Goal: Information Seeking & Learning: Learn about a topic

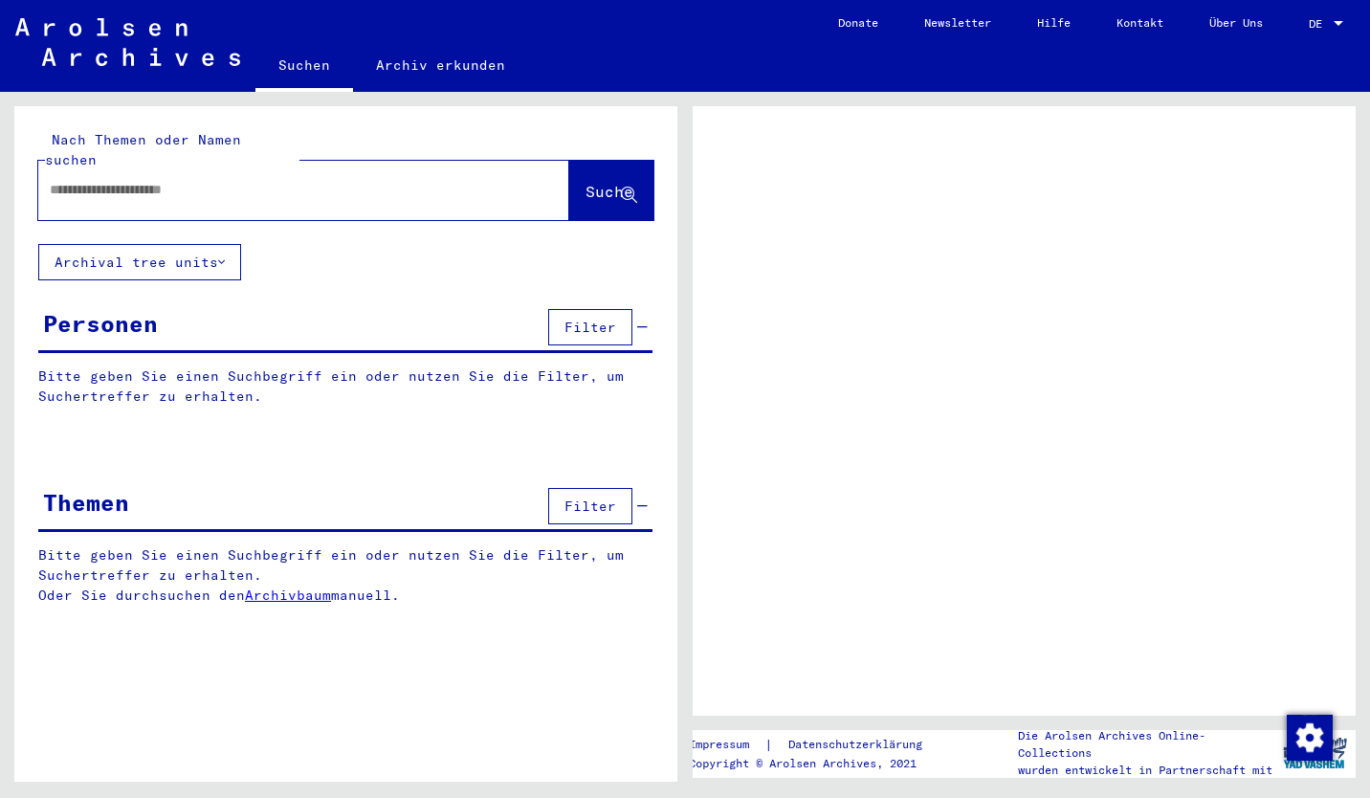
click at [582, 497] on span "Filter" at bounding box center [590, 505] width 52 height 17
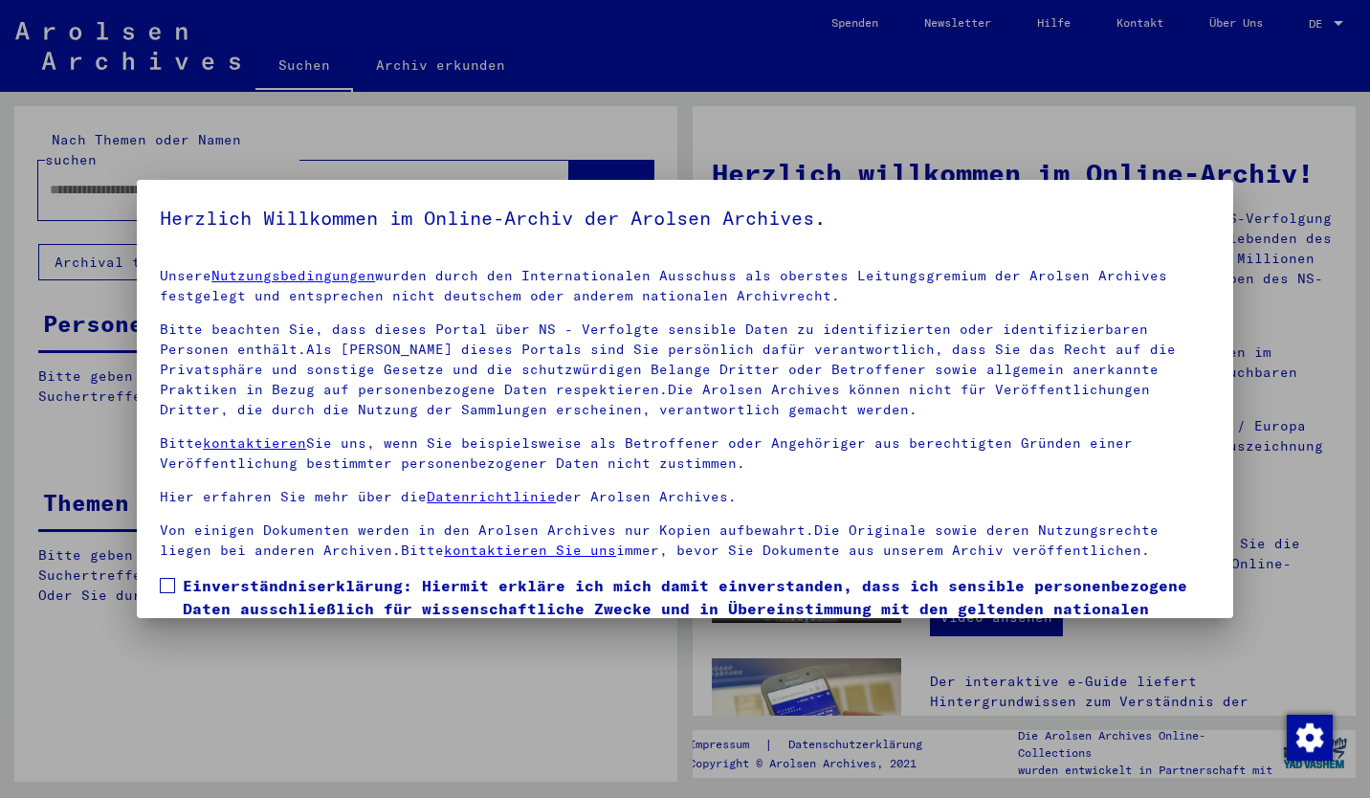
scroll to position [116, 0]
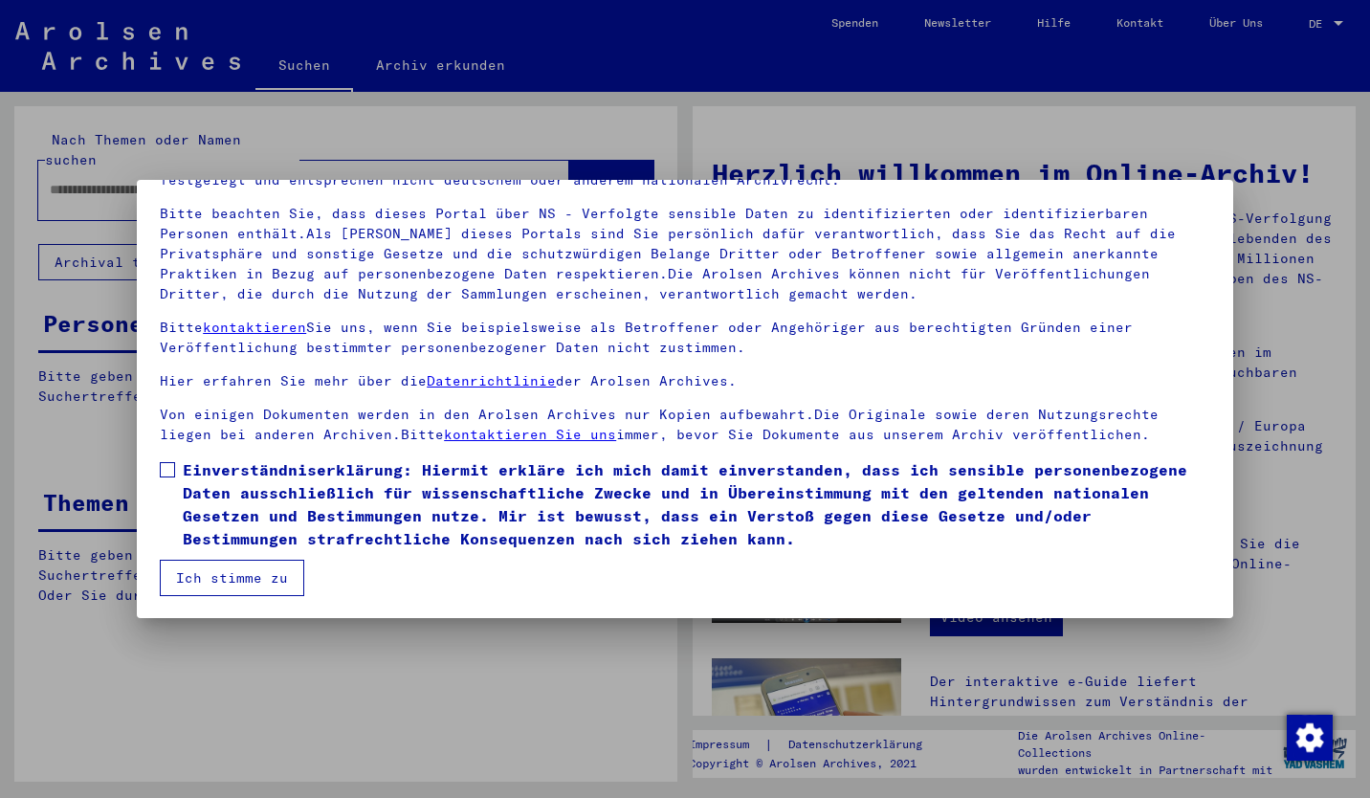
click at [174, 470] on span at bounding box center [167, 469] width 15 height 15
click at [223, 568] on button "Ich stimme zu" at bounding box center [232, 578] width 144 height 36
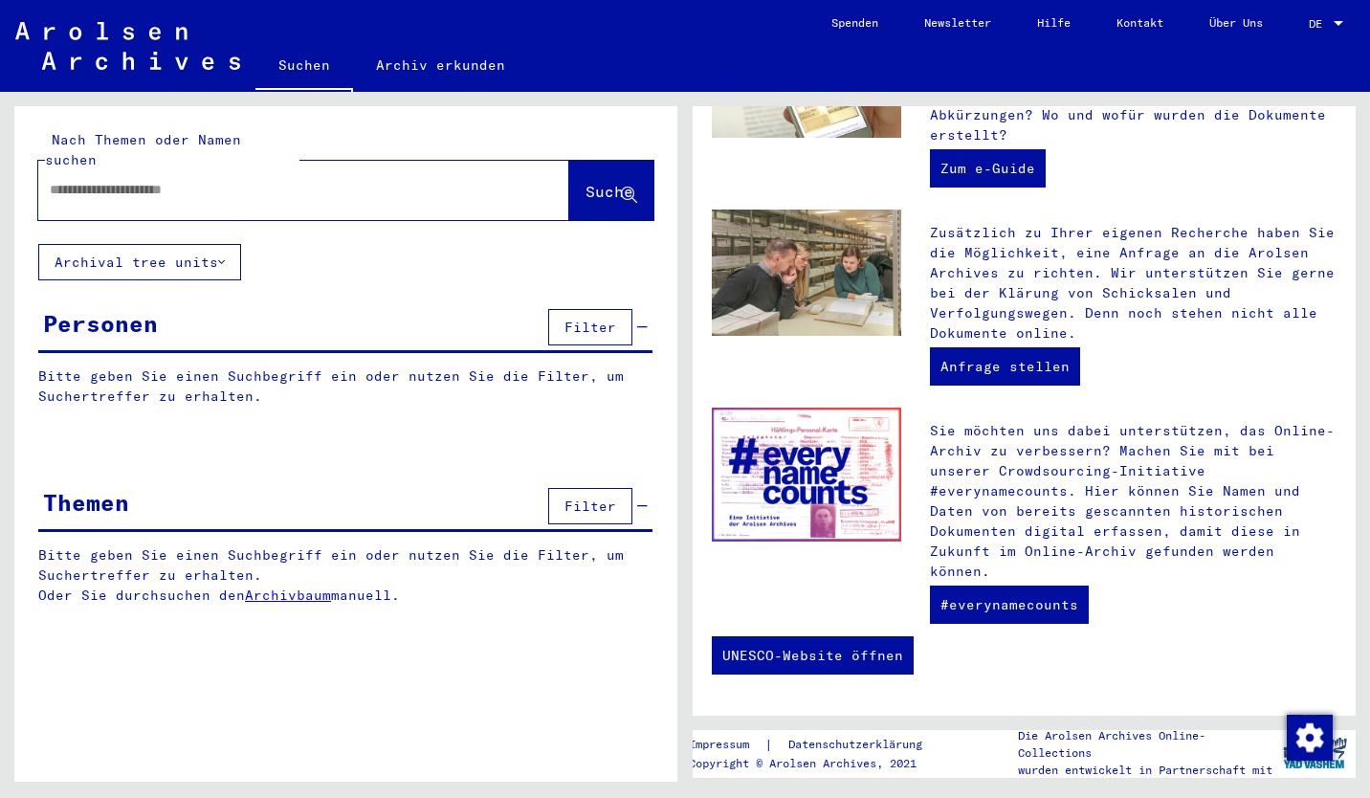
scroll to position [667, 0]
click at [225, 255] on icon at bounding box center [221, 261] width 7 height 13
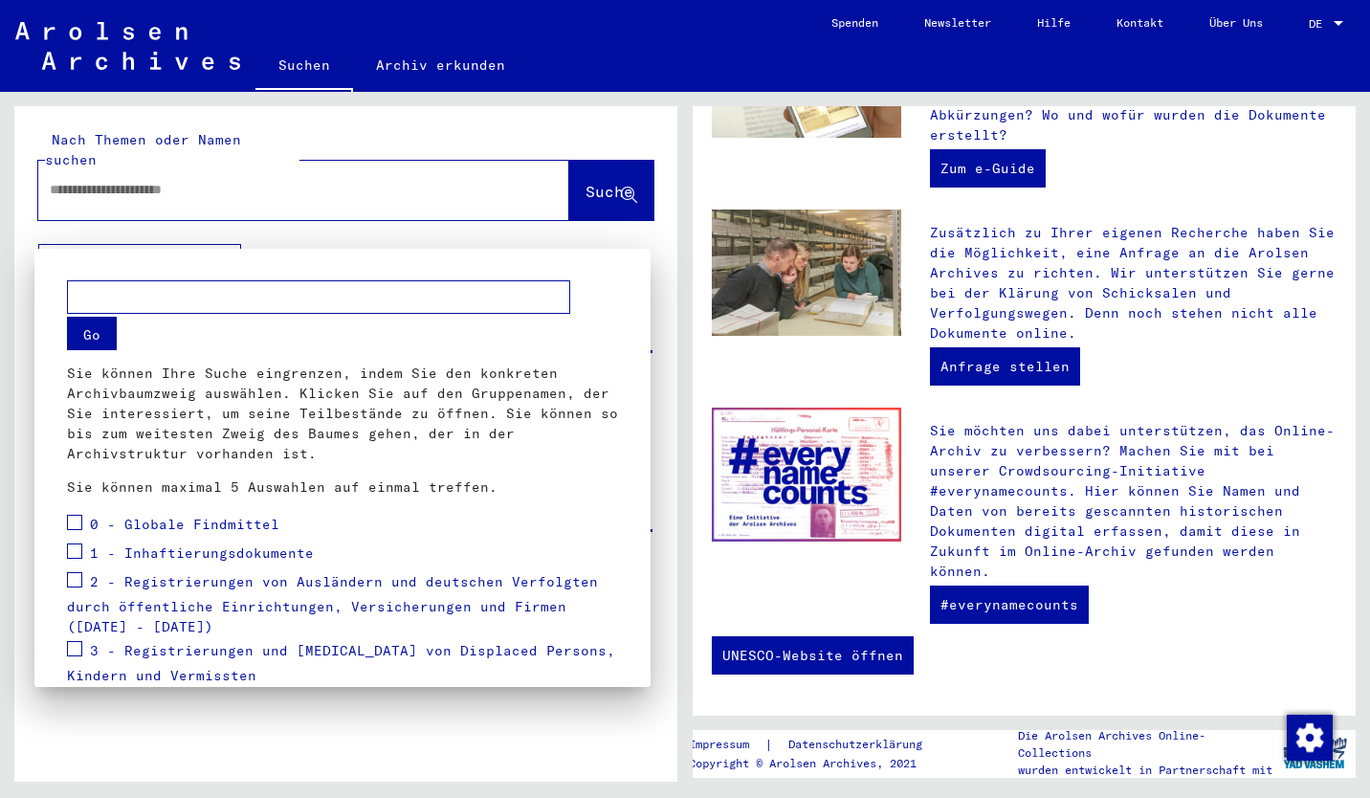
click at [225, 235] on div at bounding box center [685, 399] width 1370 height 798
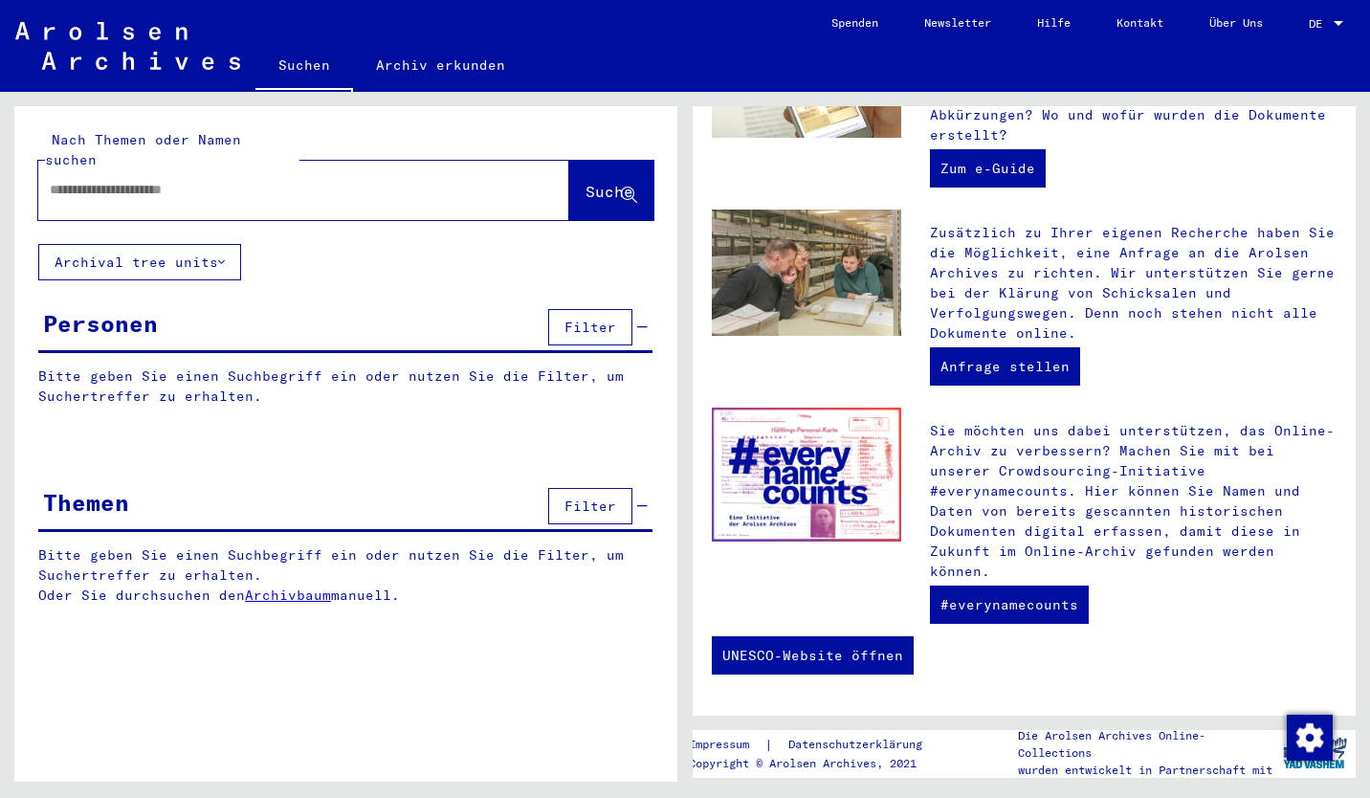
click at [254, 180] on input "text" at bounding box center [281, 190] width 462 height 20
click at [976, 610] on link "#everynamecounts" at bounding box center [1009, 604] width 159 height 38
click at [300, 180] on input "text" at bounding box center [281, 190] width 462 height 20
type input "*"
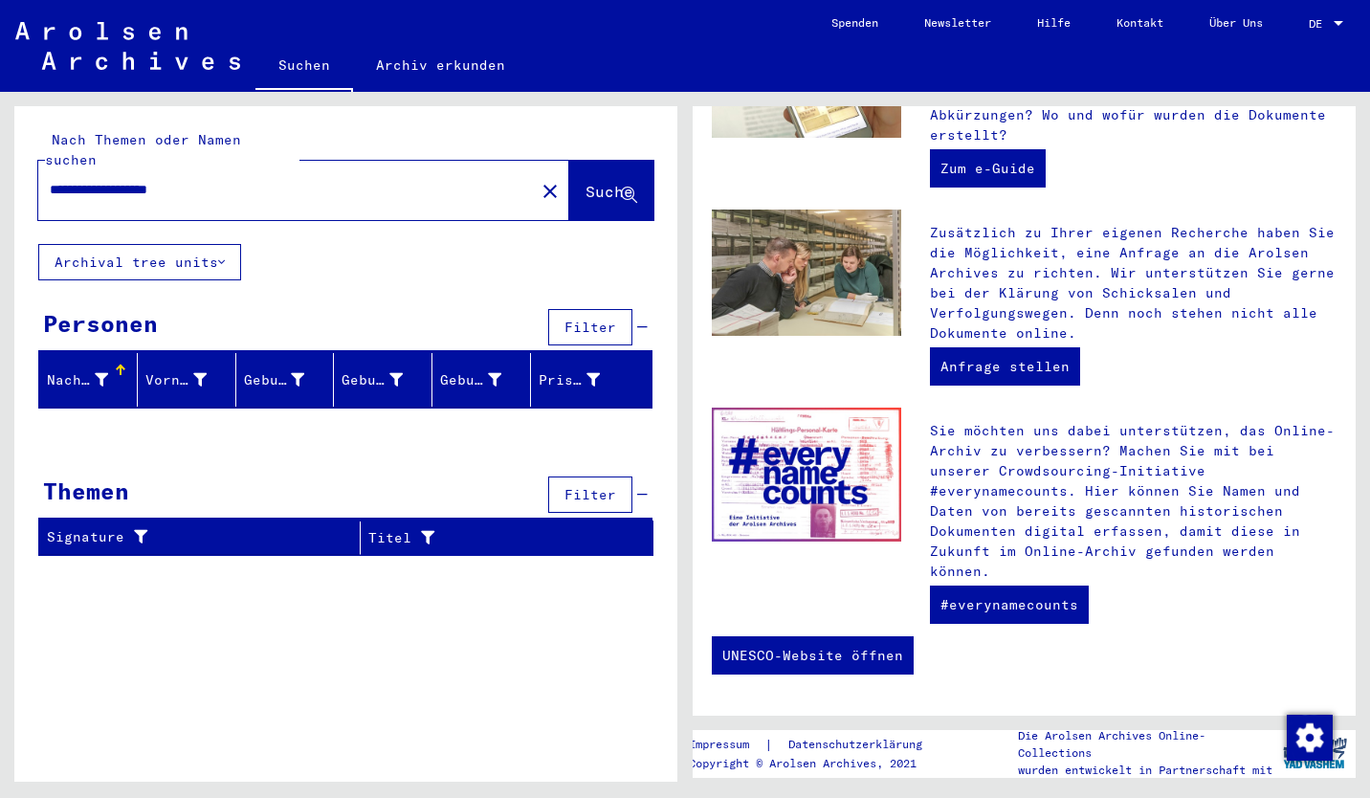
drag, startPoint x: 1340, startPoint y: 443, endPoint x: 1328, endPoint y: 128, distance: 315.0
click at [1328, 128] on div "Herzlich willkommen im Online-Archiv! Die Arolsen Archives sind ein internation…" at bounding box center [1024, 87] width 663 height 1256
drag, startPoint x: 280, startPoint y: 173, endPoint x: 0, endPoint y: 174, distance: 280.3
click at [0, 174] on html "**********" at bounding box center [685, 399] width 1370 height 798
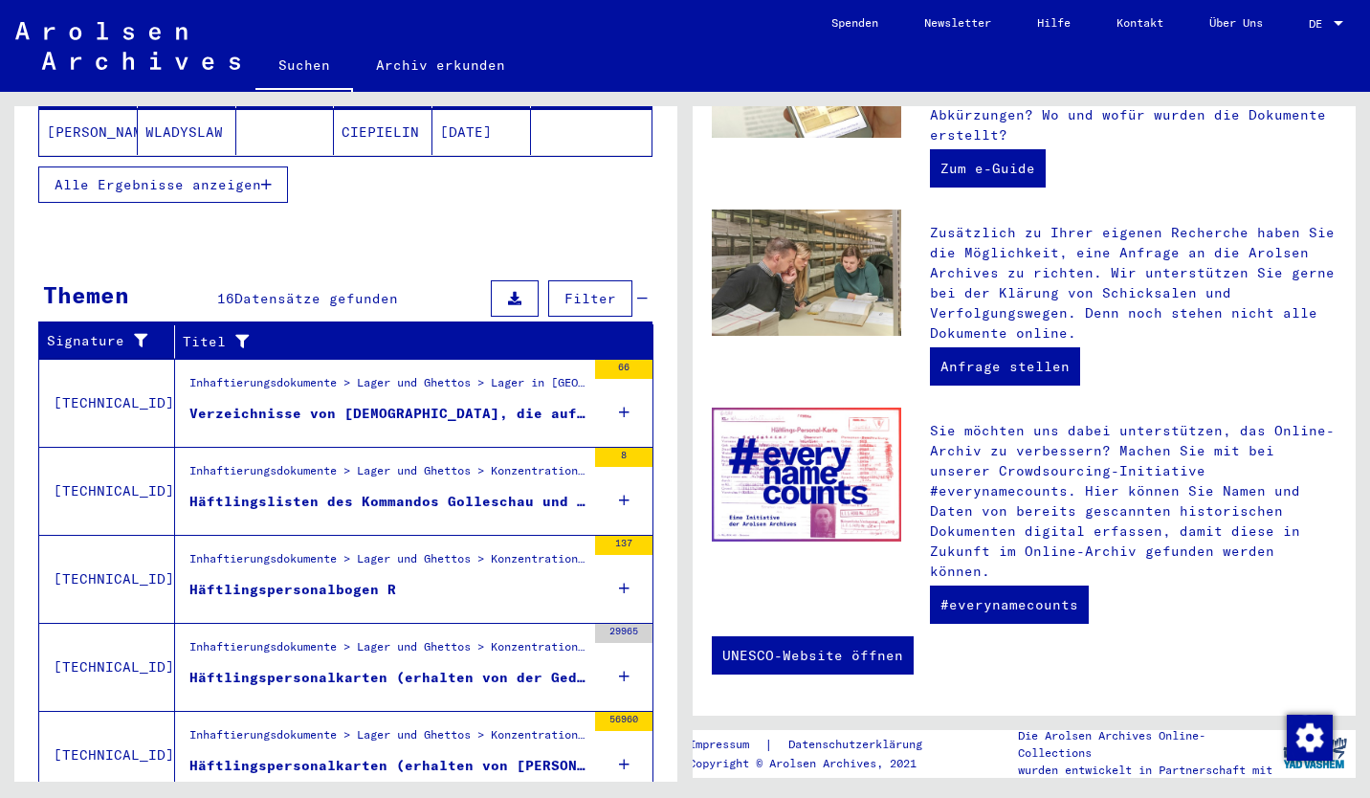
scroll to position [352, 0]
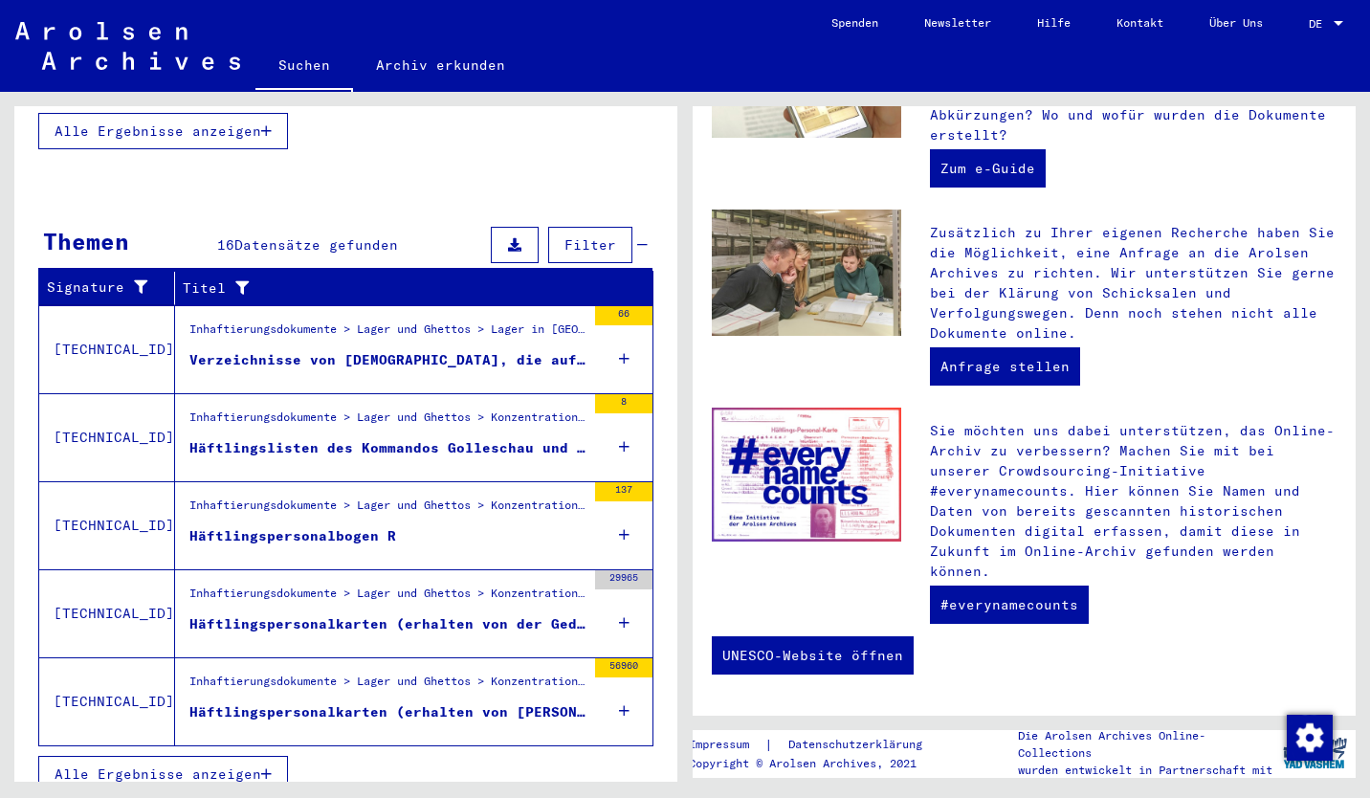
click at [368, 526] on div "Häftlingspersonalbogen R" at bounding box center [292, 536] width 207 height 20
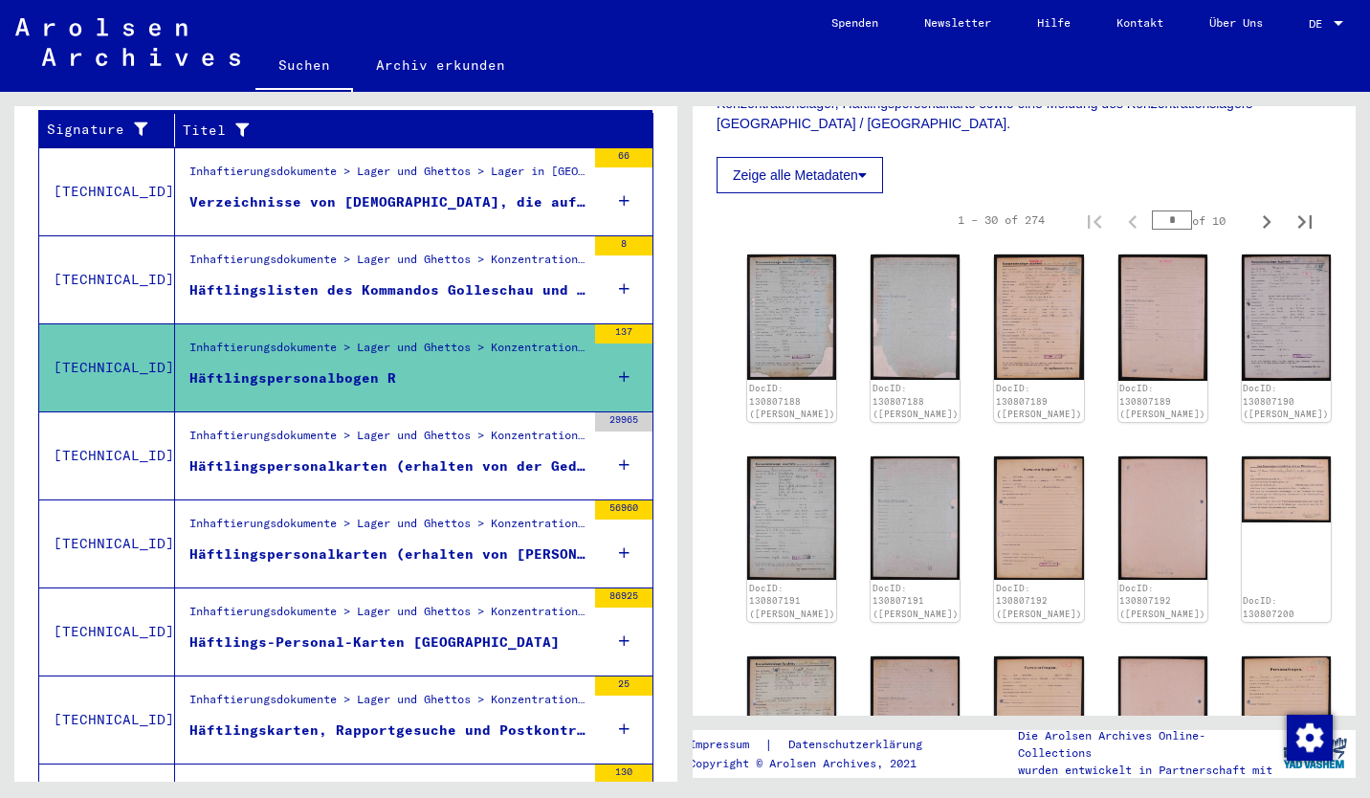
scroll to position [477, 0]
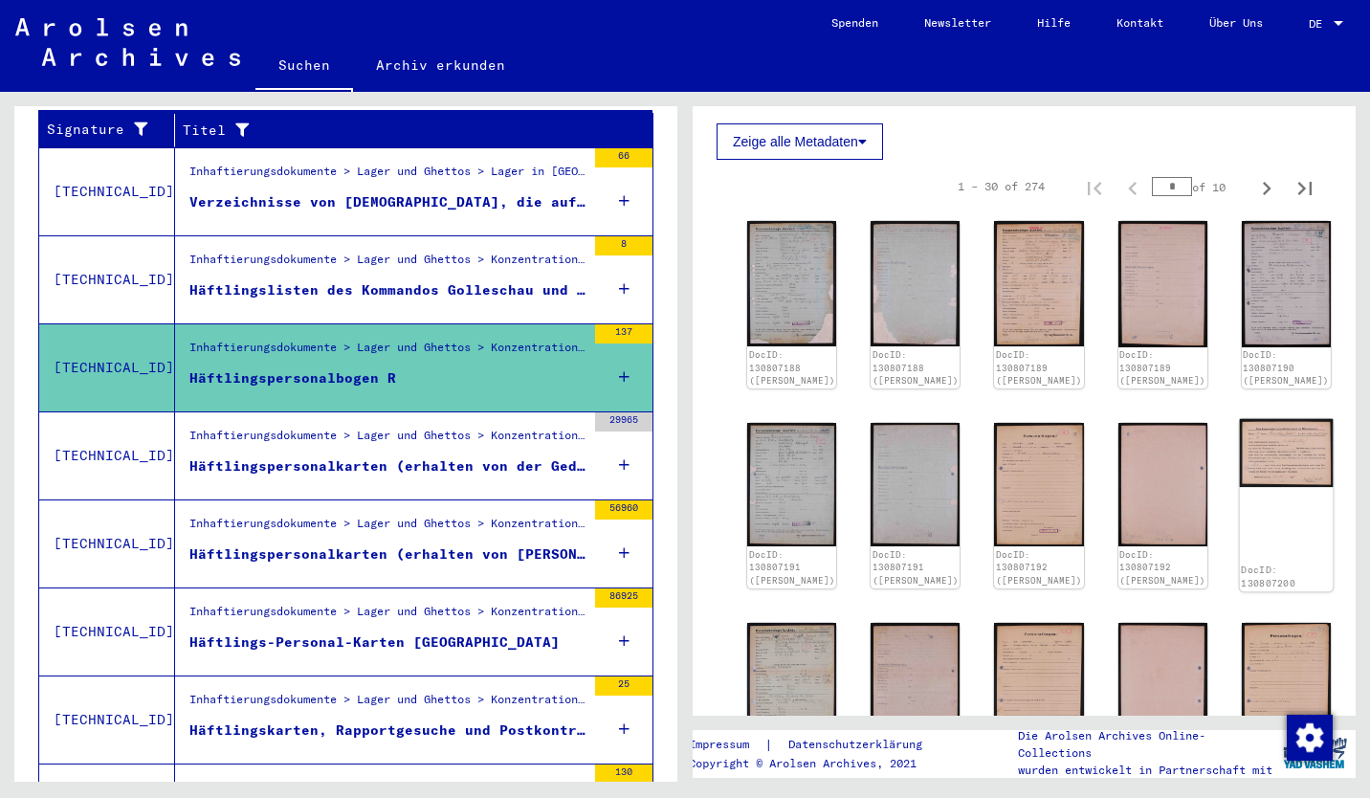
click at [1239, 419] on img at bounding box center [1286, 453] width 94 height 69
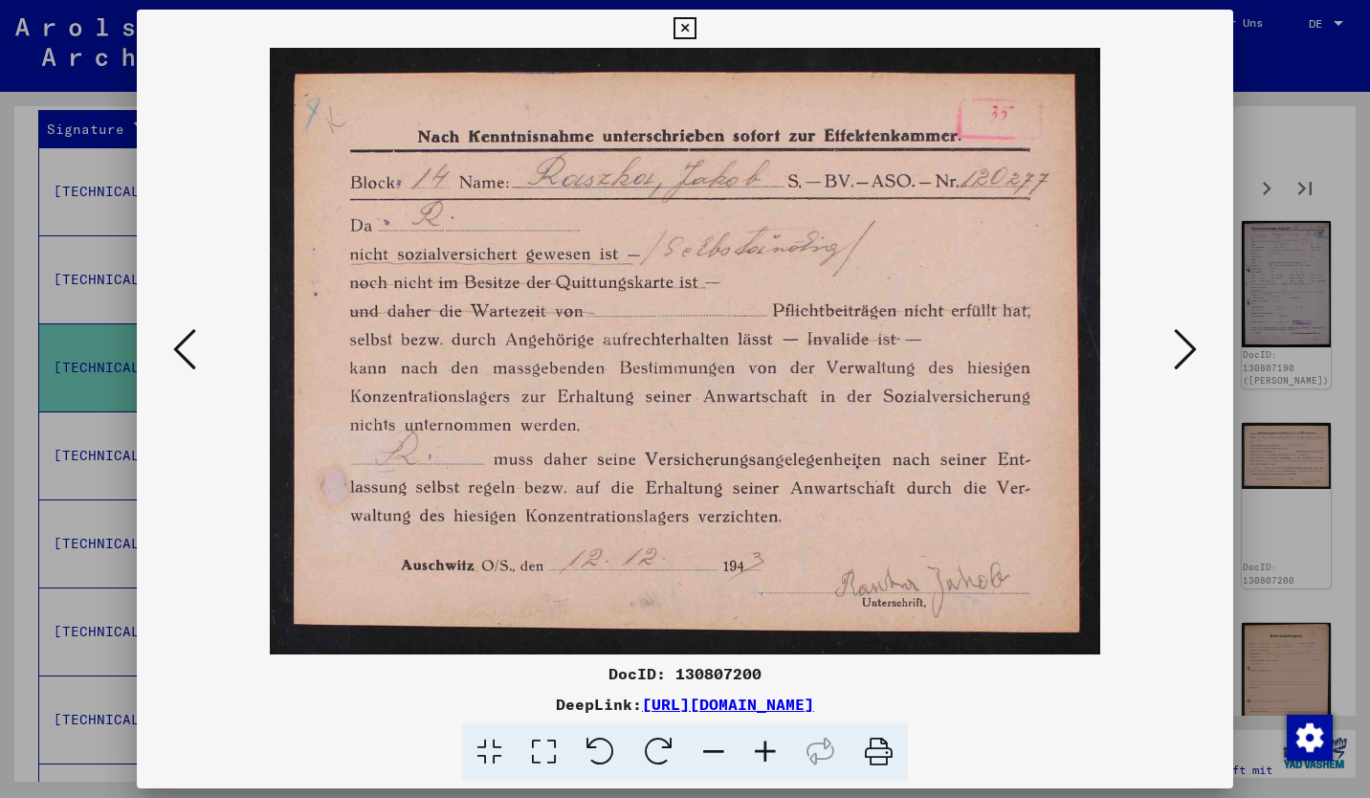
click at [1188, 349] on icon at bounding box center [1185, 349] width 23 height 46
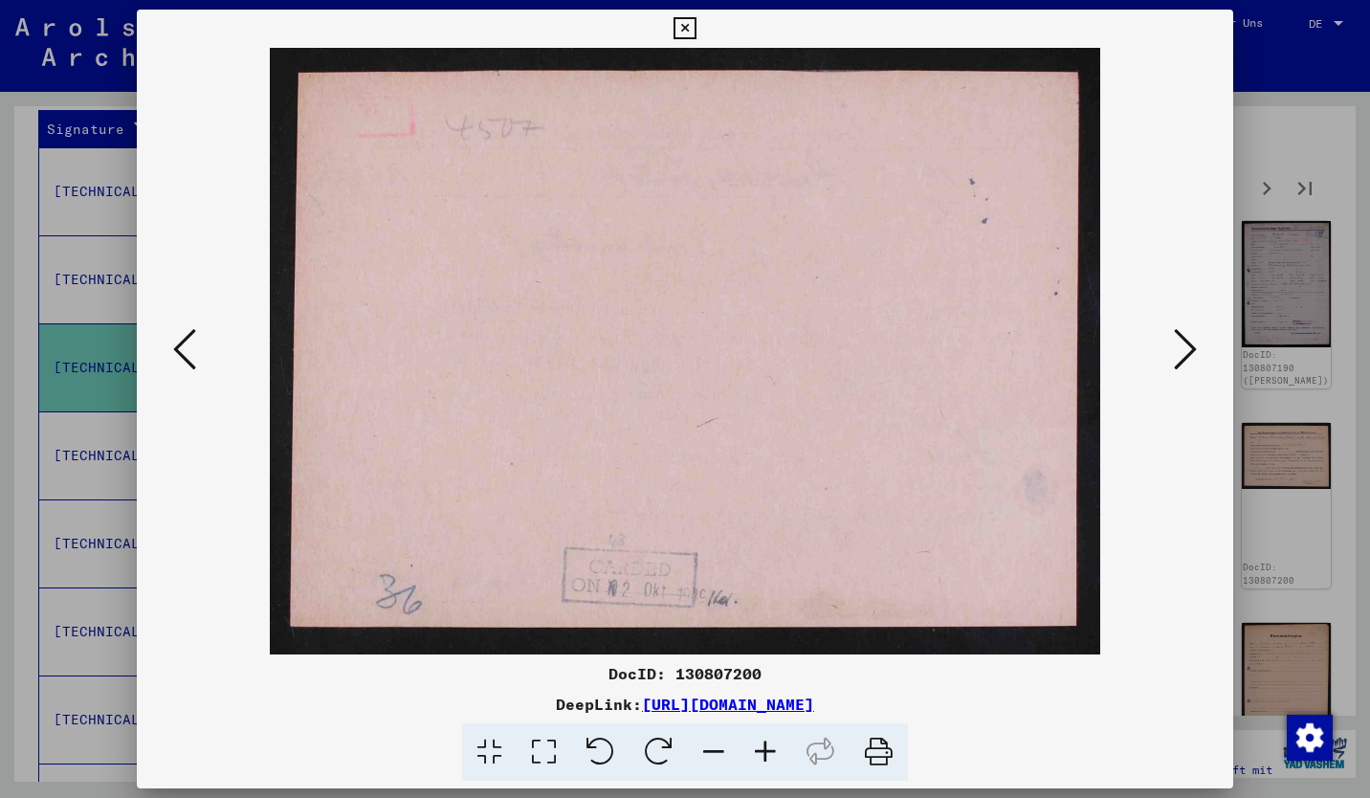
click at [1188, 349] on icon at bounding box center [1185, 349] width 23 height 46
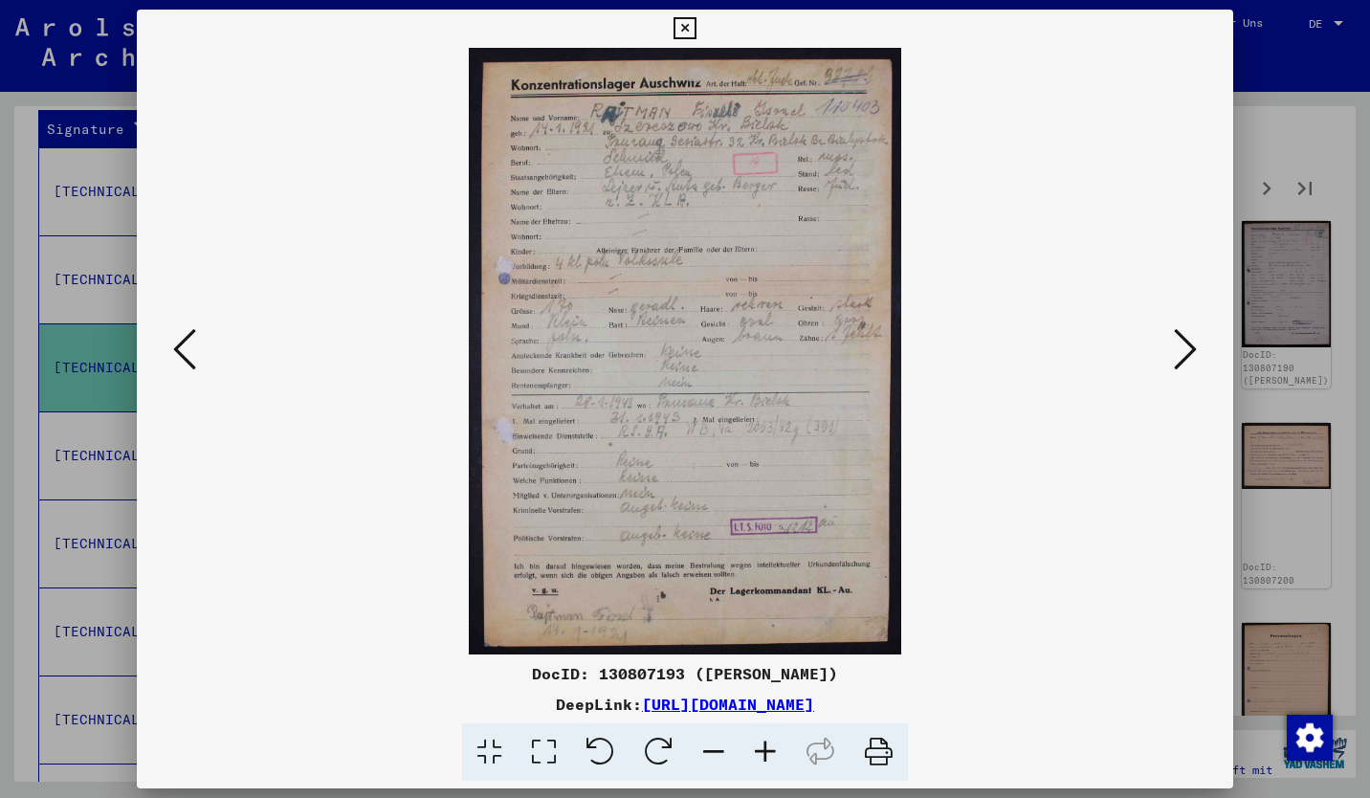
click at [1290, 152] on div at bounding box center [685, 399] width 1370 height 798
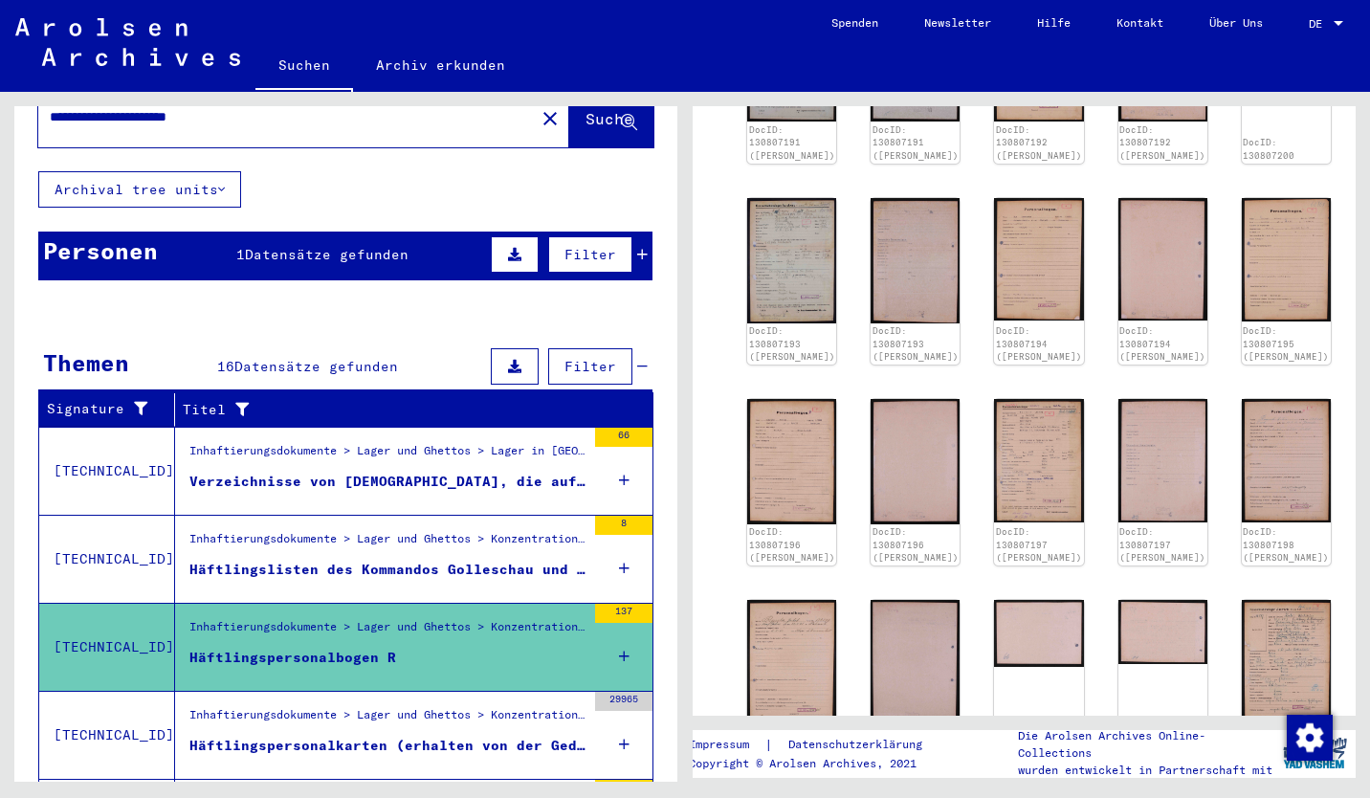
scroll to position [0, 0]
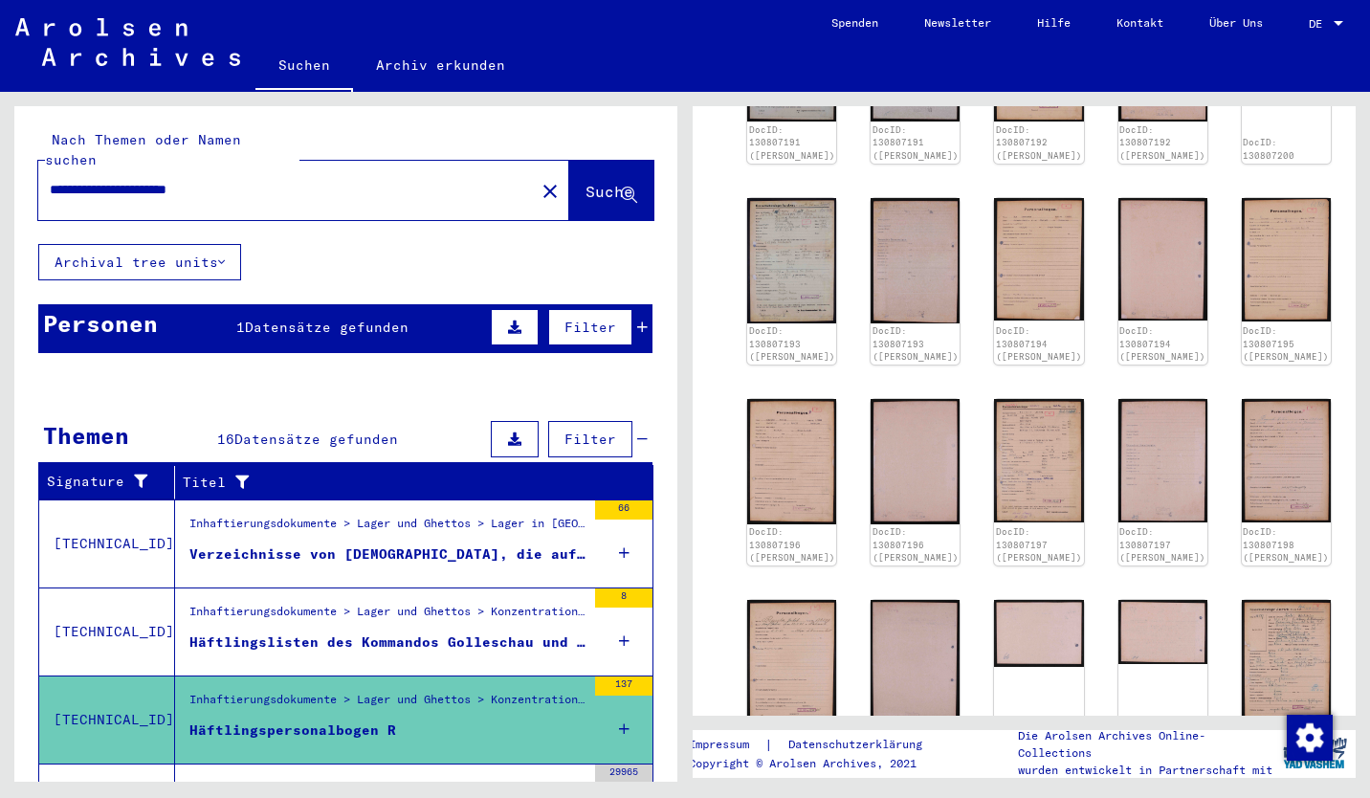
click at [366, 319] on span "Datensätze gefunden" at bounding box center [327, 327] width 164 height 17
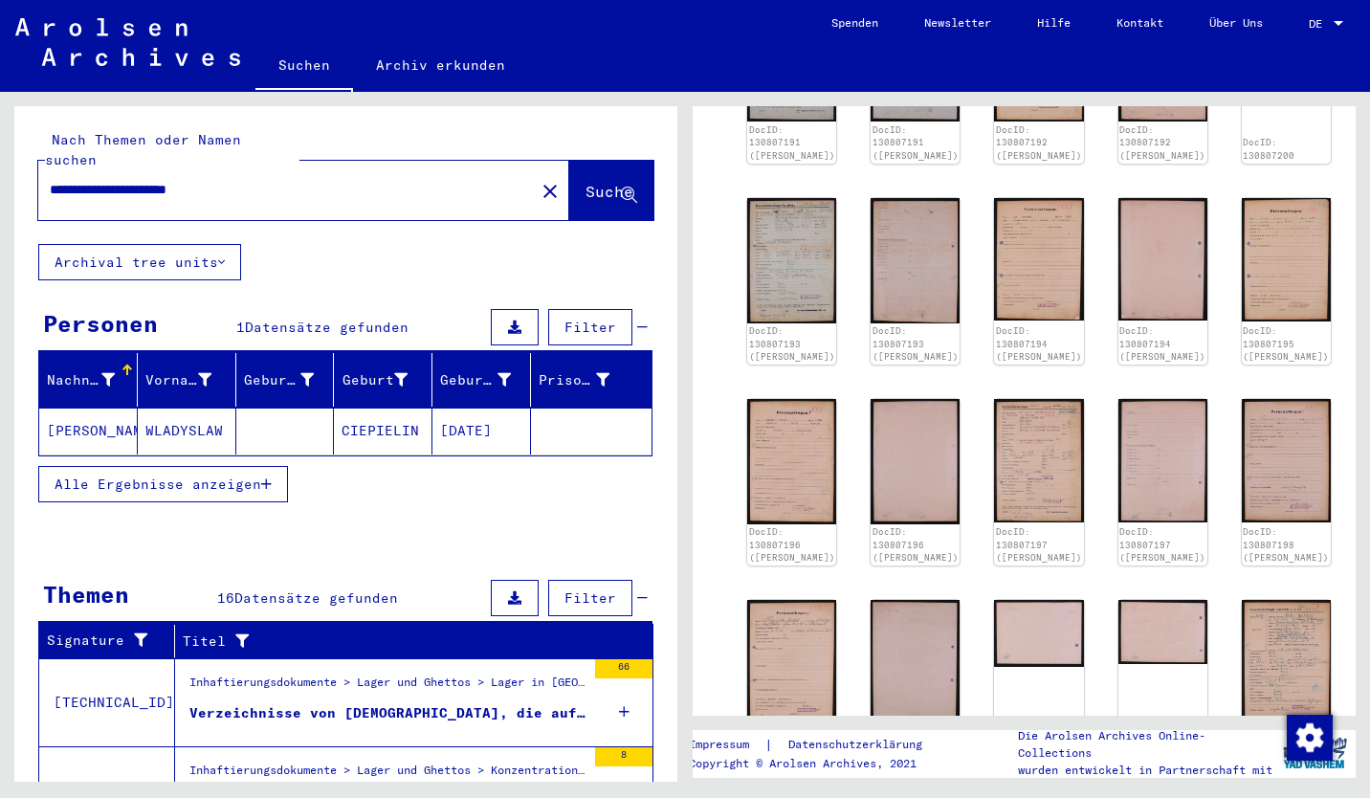
drag, startPoint x: 264, startPoint y: 173, endPoint x: 30, endPoint y: 181, distance: 234.5
click at [30, 181] on div "**********" at bounding box center [345, 175] width 663 height 138
type input "*******"
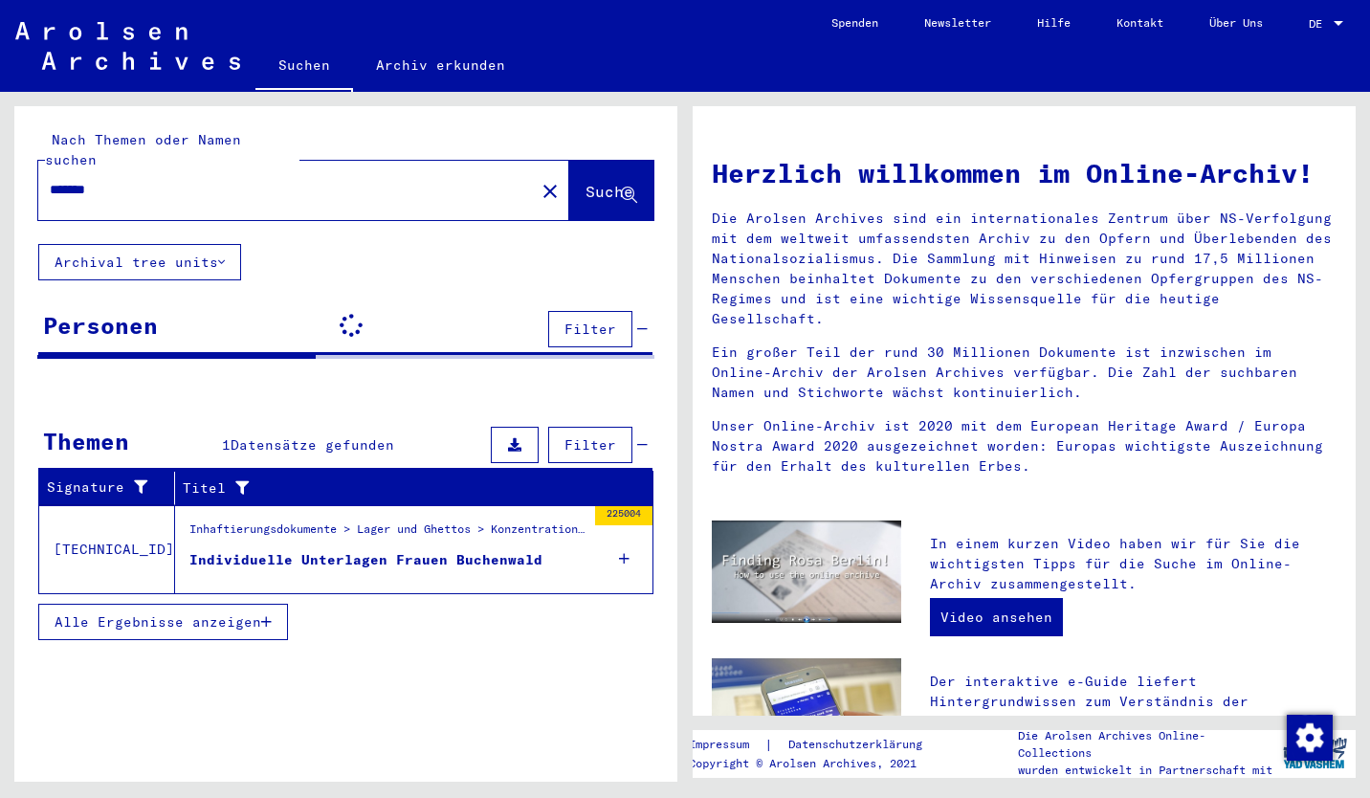
click at [454, 550] on div "Individuelle Unterlagen Frauen Buchenwald" at bounding box center [365, 560] width 353 height 20
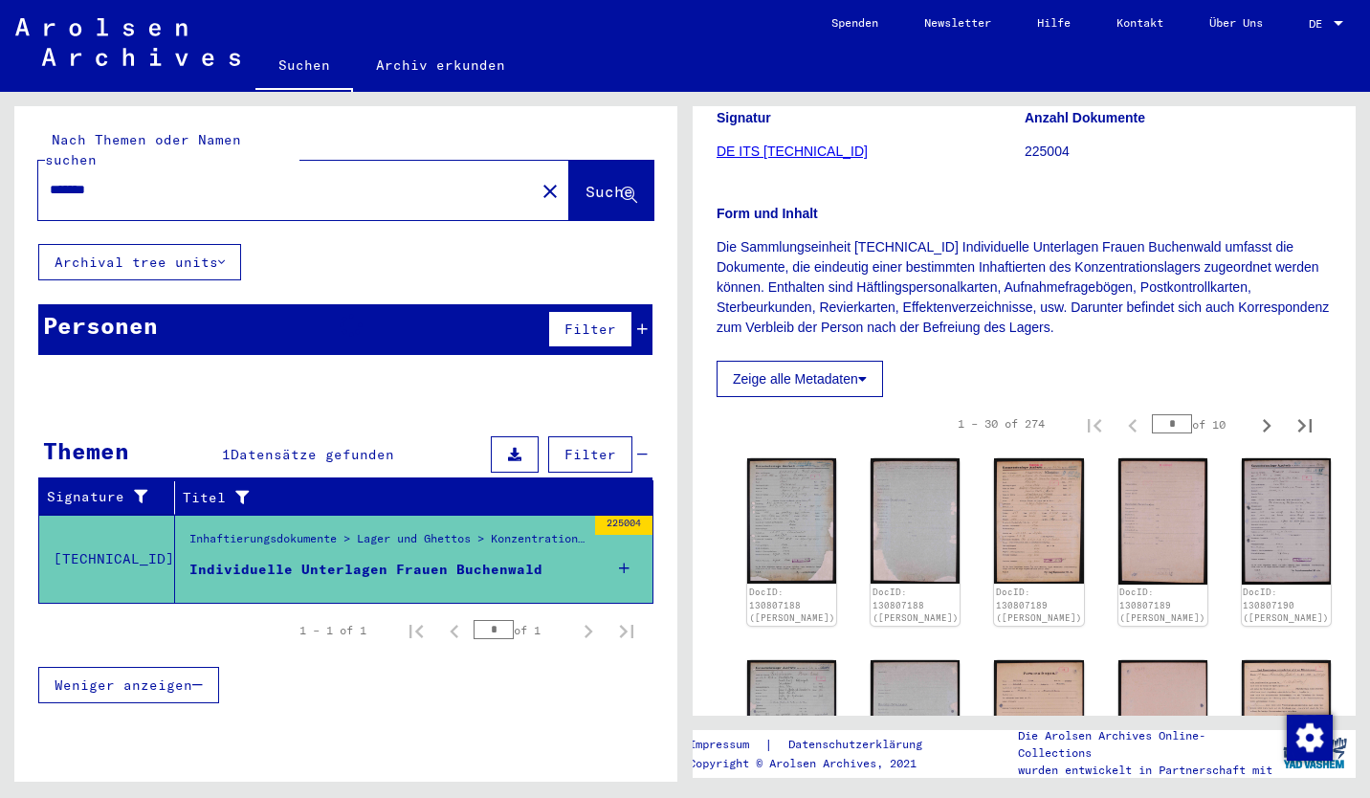
scroll to position [195, 0]
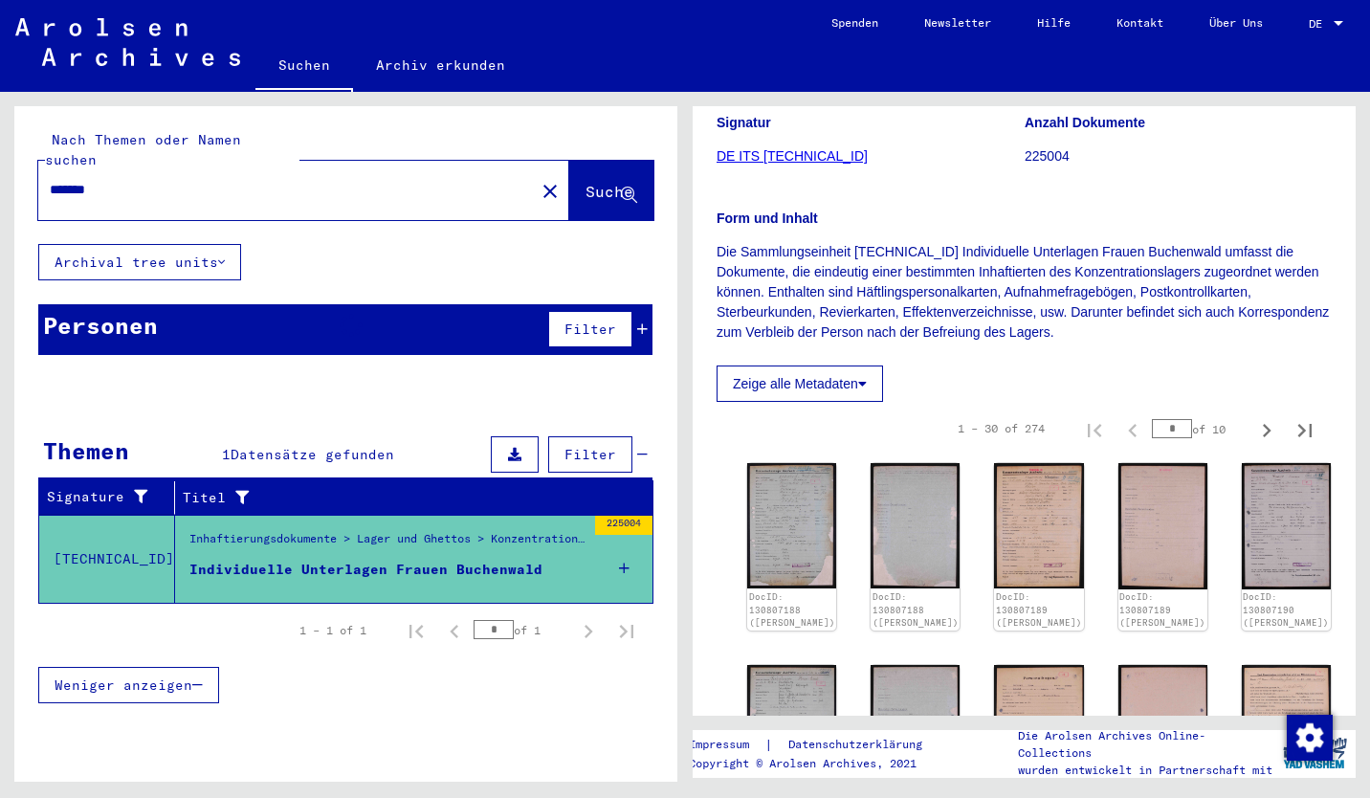
click at [593, 446] on span "Filter" at bounding box center [590, 454] width 52 height 17
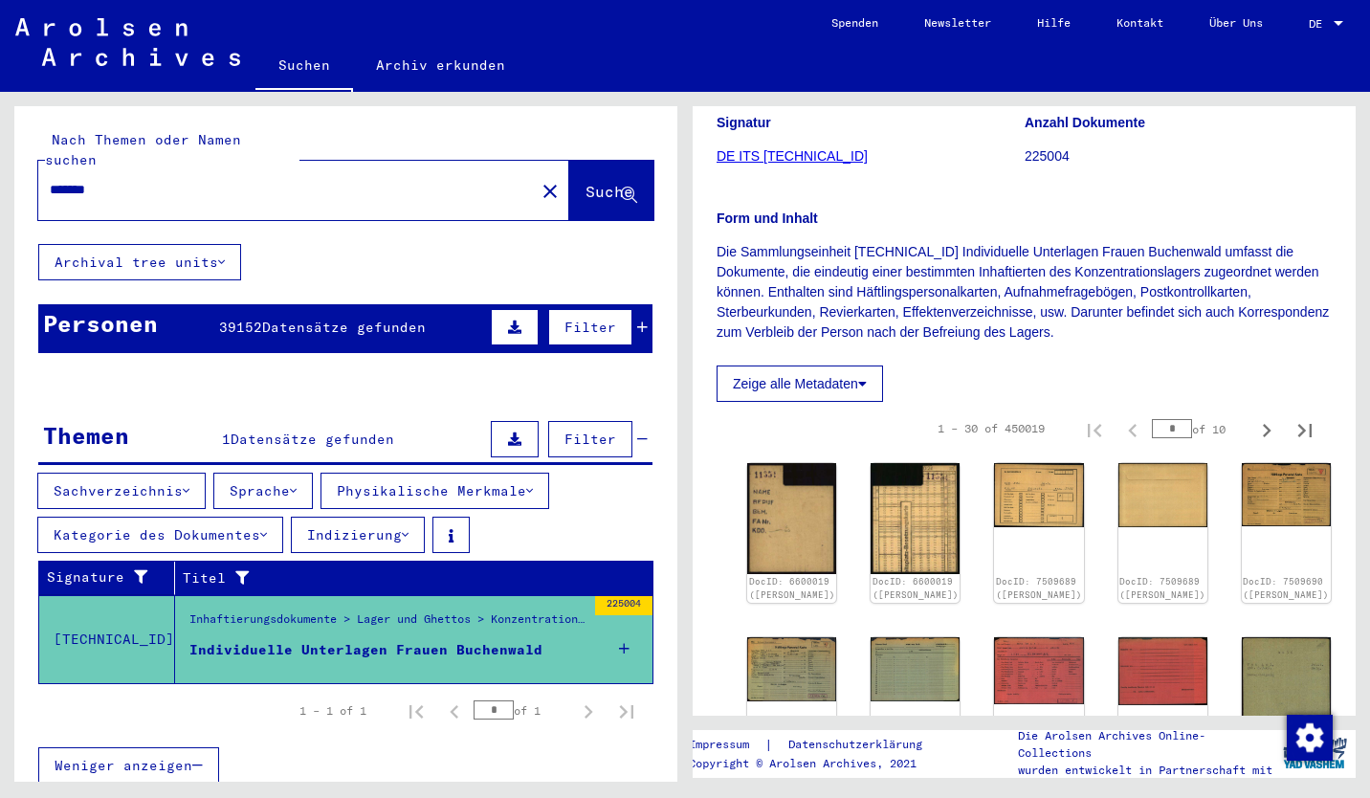
click at [248, 519] on button "Kategorie des Dokumentes" at bounding box center [160, 535] width 246 height 36
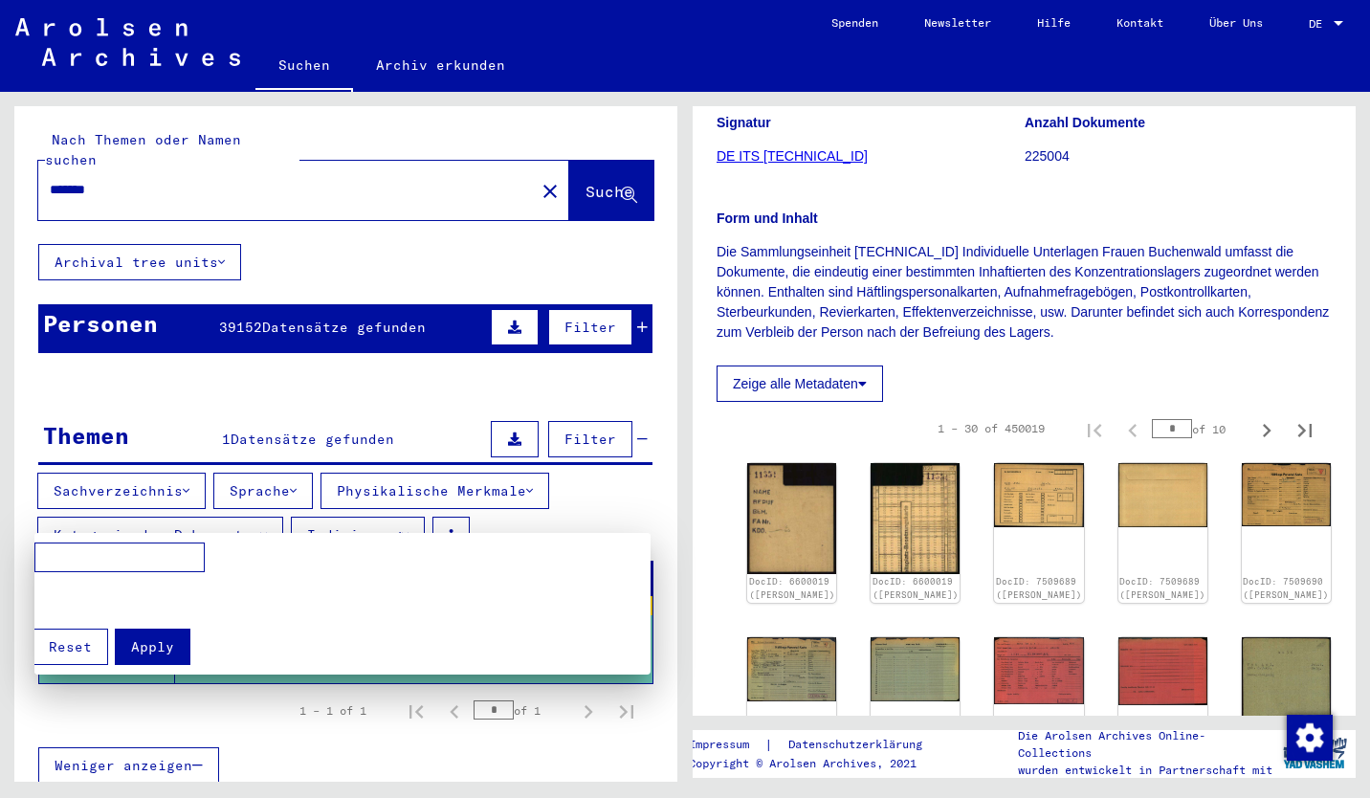
scroll to position [0, 0]
click at [170, 471] on div at bounding box center [685, 399] width 1370 height 798
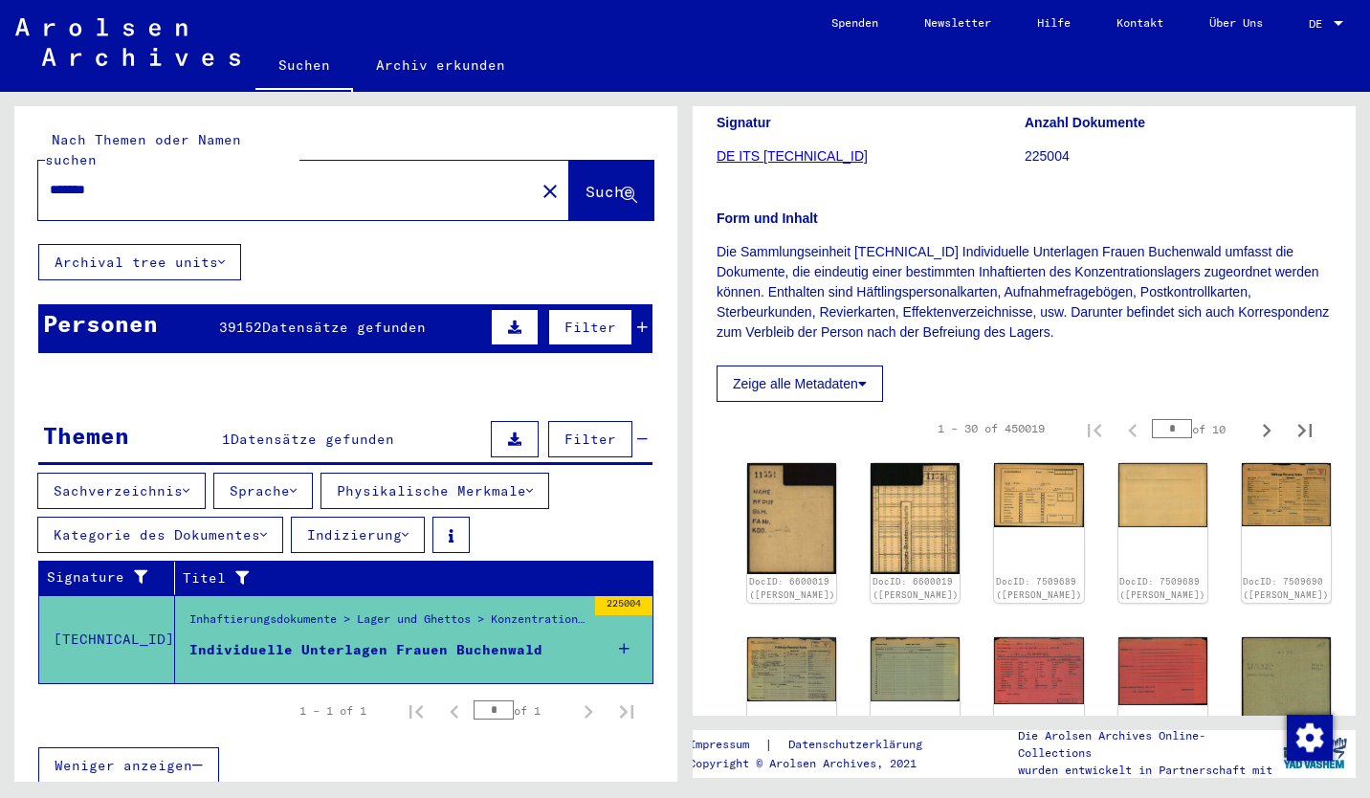
click at [184, 473] on button "Sachverzeichnis" at bounding box center [121, 491] width 168 height 36
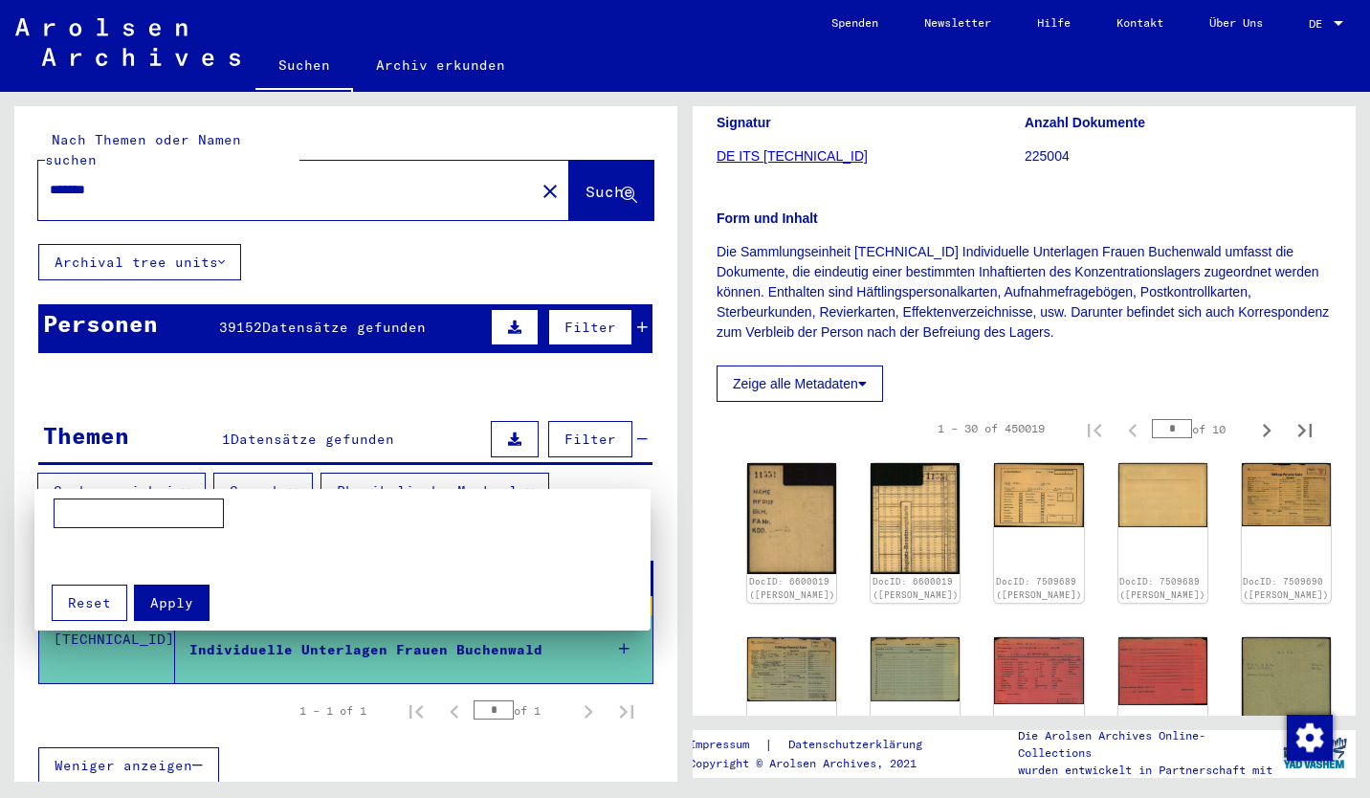
click at [184, 470] on div at bounding box center [685, 399] width 1370 height 798
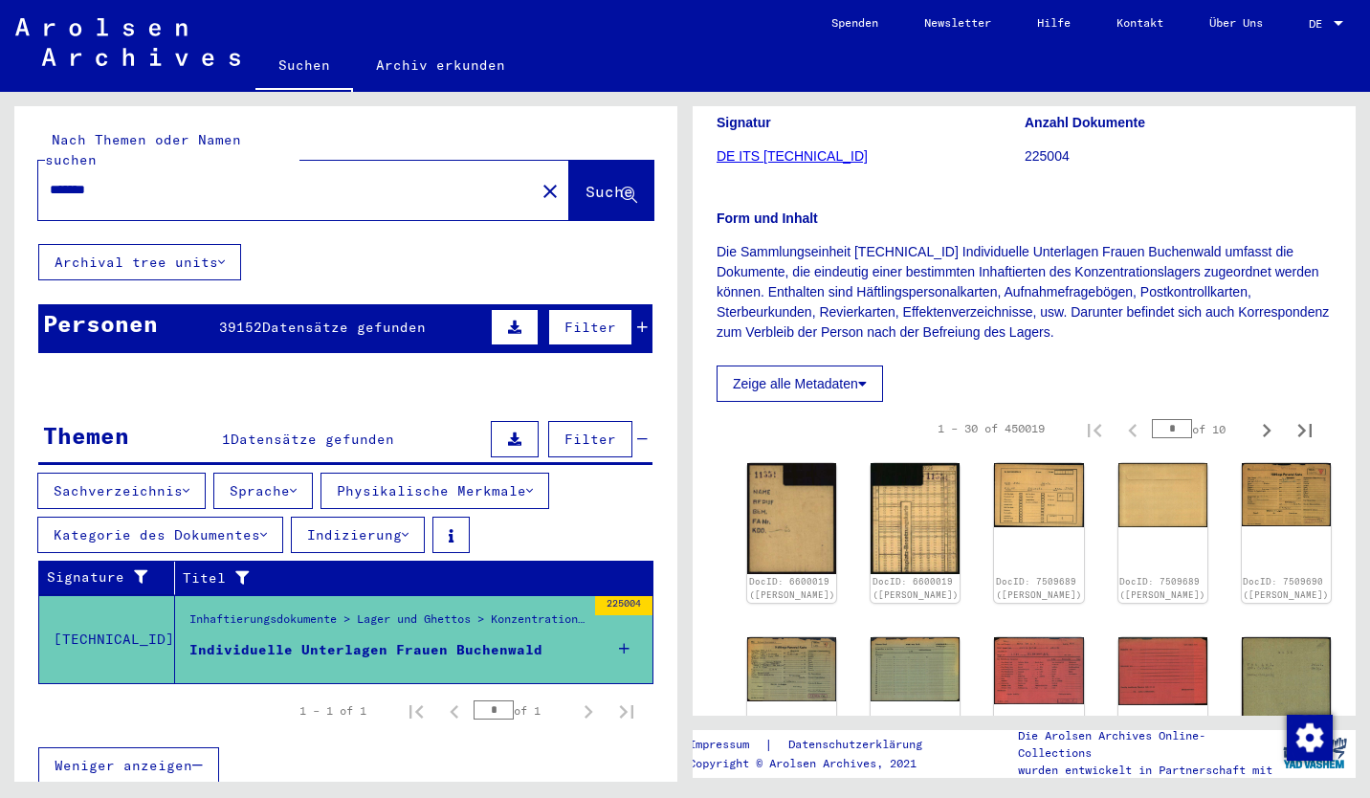
click at [374, 517] on button "Indizierung" at bounding box center [358, 535] width 134 height 36
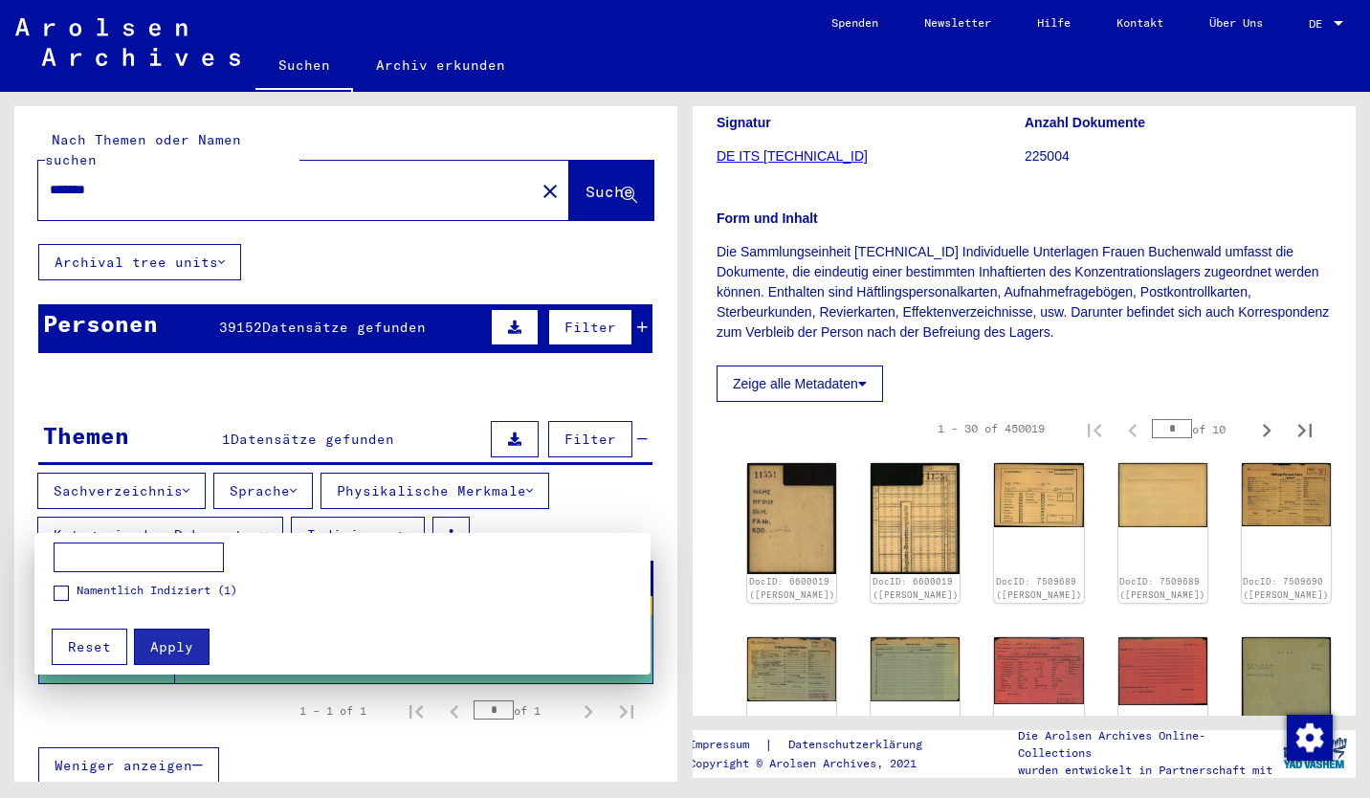
click at [374, 515] on div at bounding box center [685, 399] width 1370 height 798
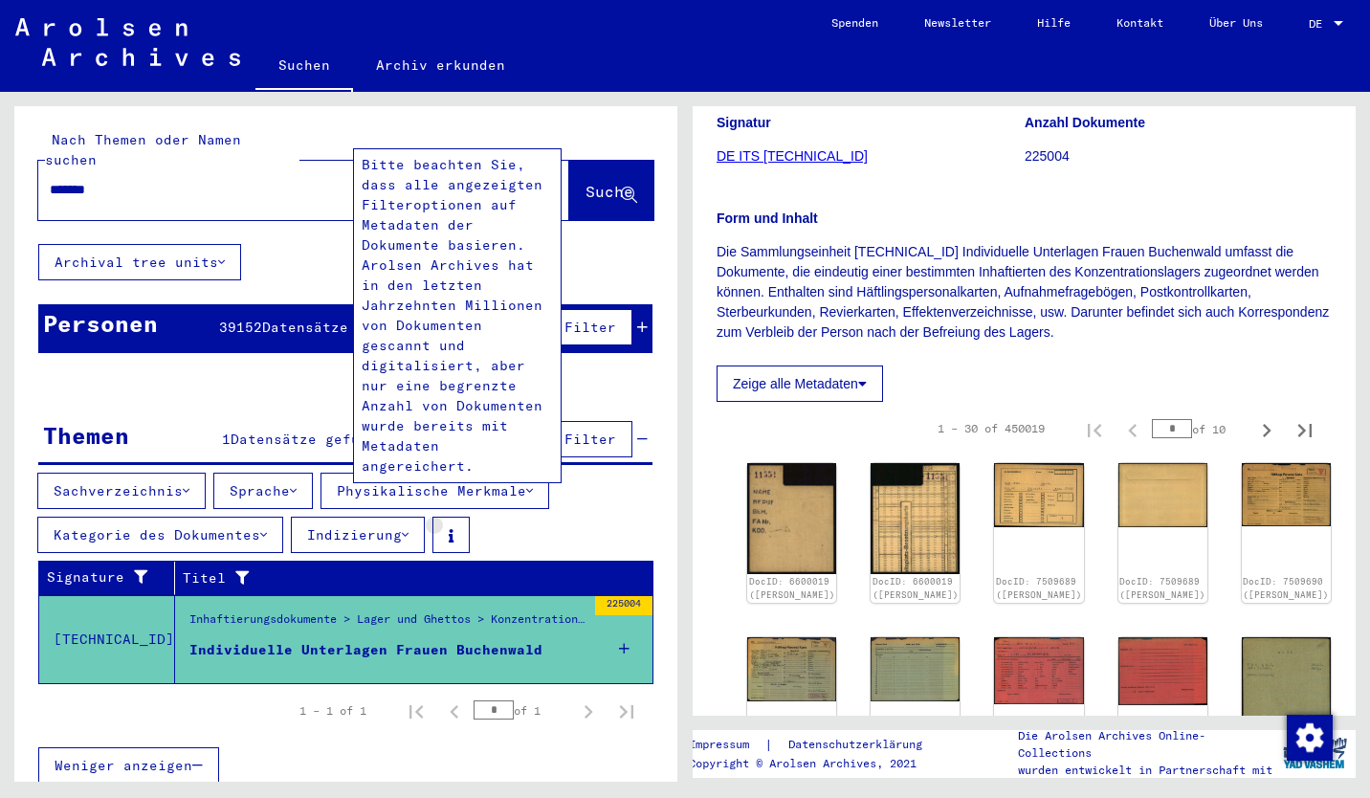
click at [460, 517] on button at bounding box center [450, 535] width 37 height 36
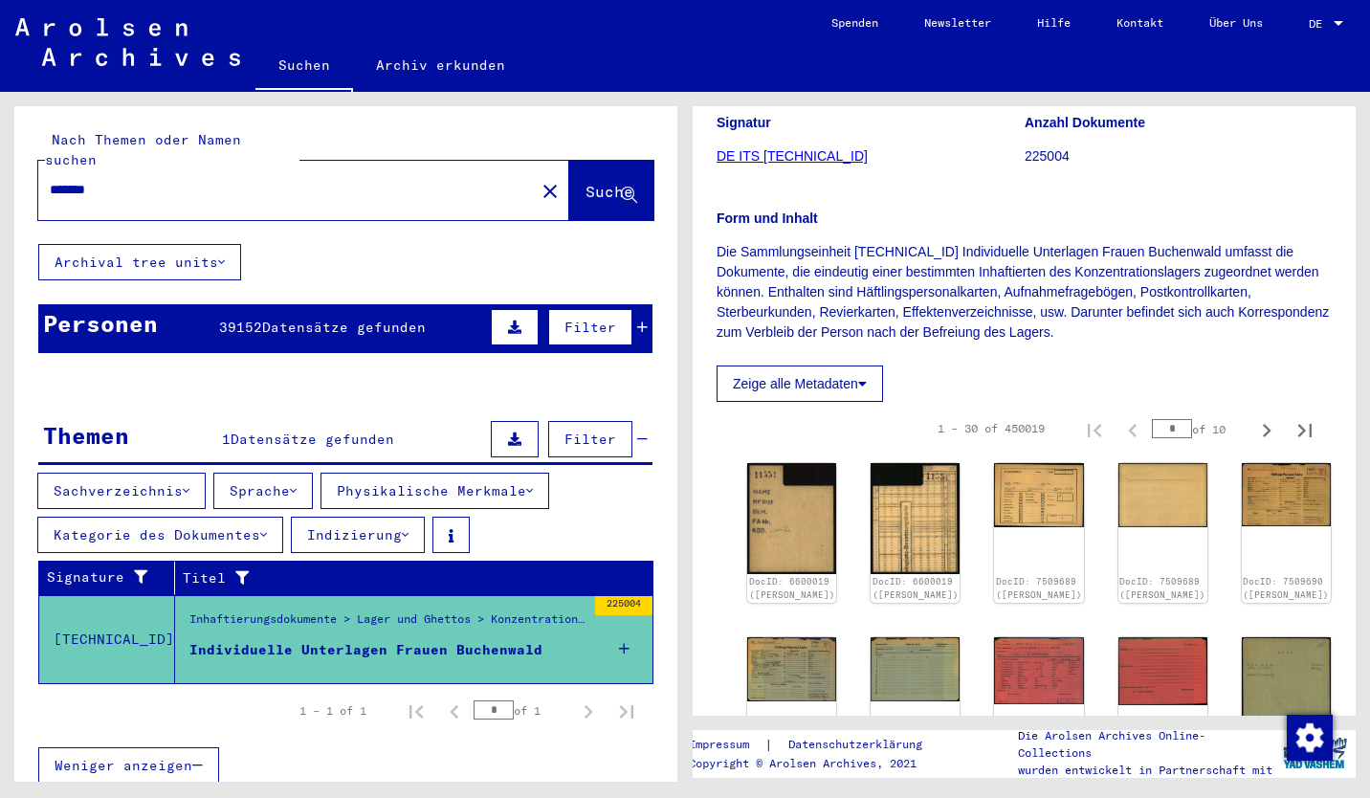
scroll to position [310, 0]
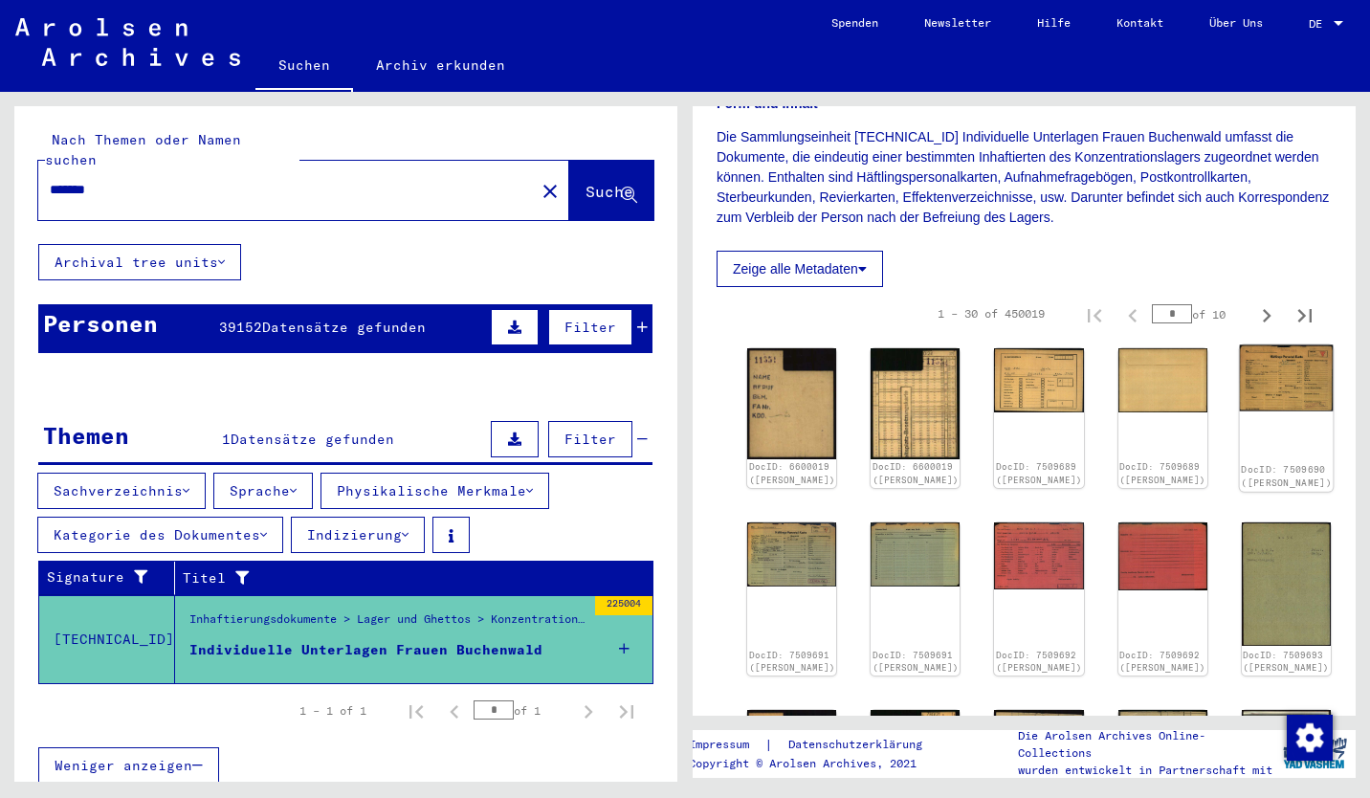
click at [1239, 395] on img at bounding box center [1286, 378] width 94 height 66
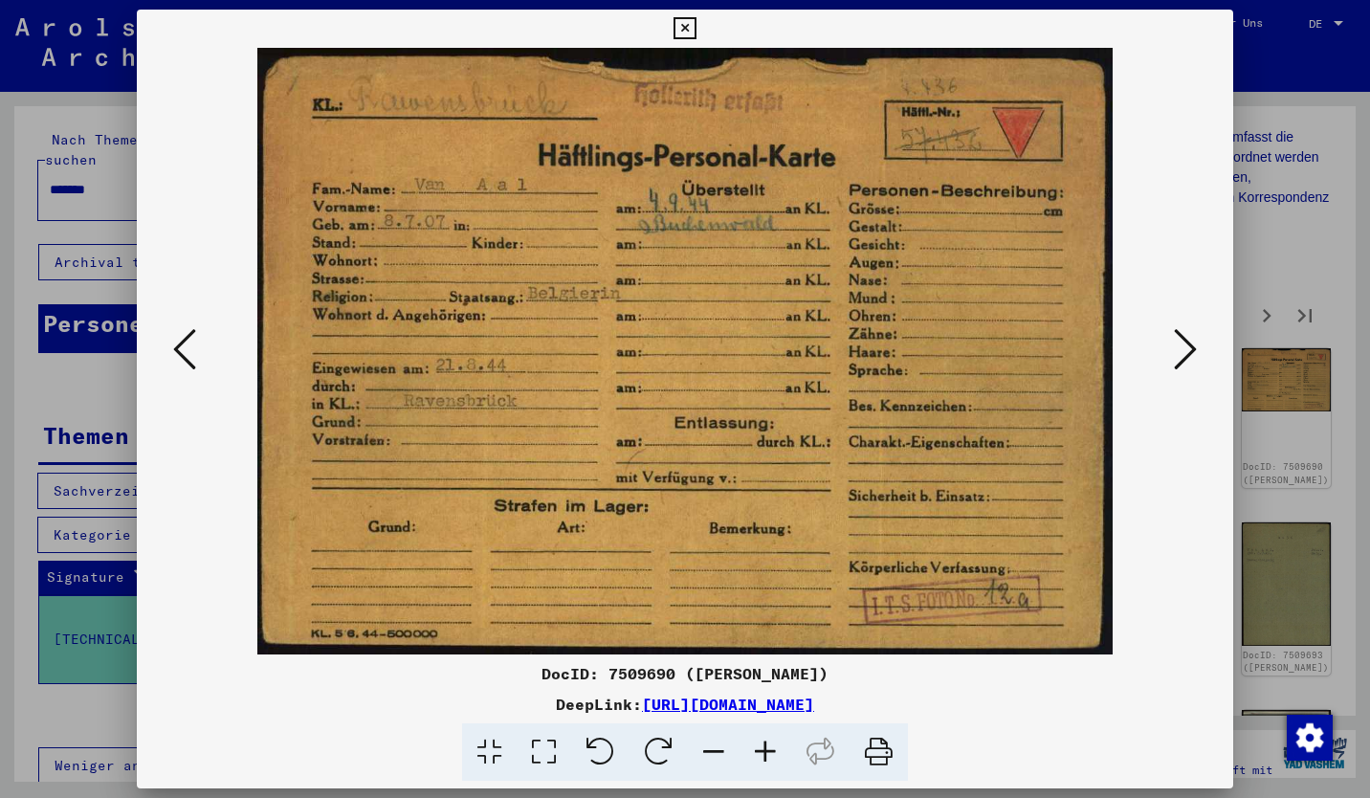
click at [1174, 361] on icon at bounding box center [1185, 349] width 23 height 46
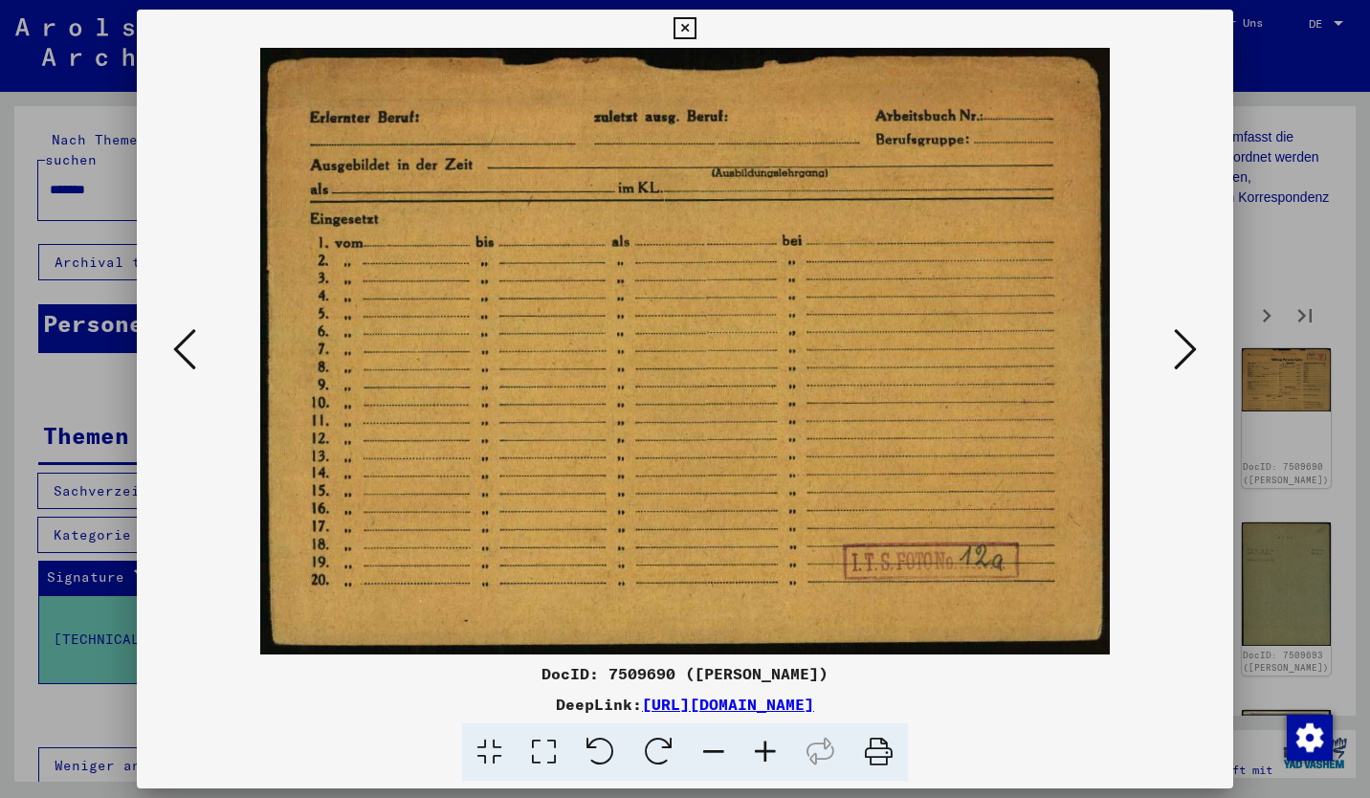
click at [1262, 294] on div at bounding box center [685, 399] width 1370 height 798
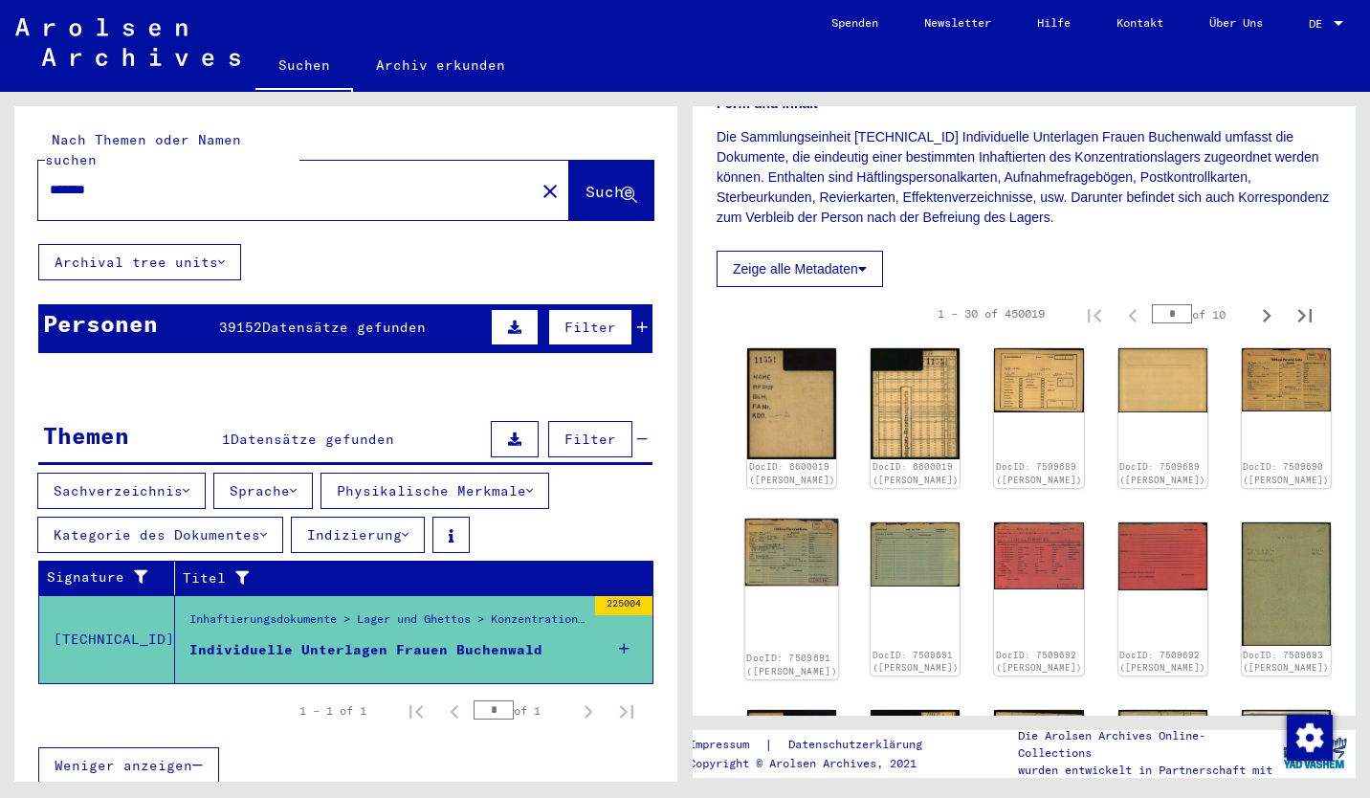
click at [780, 565] on img at bounding box center [792, 552] width 94 height 67
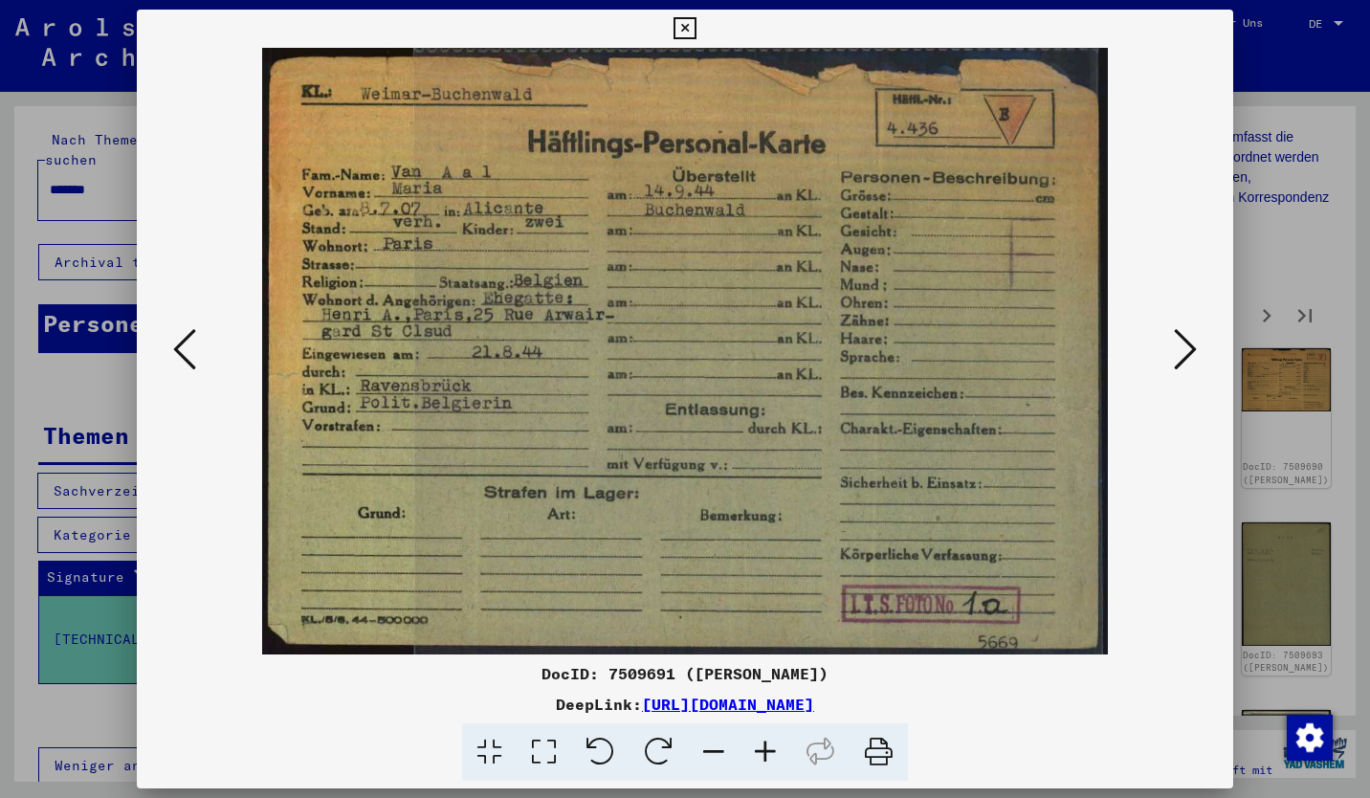
click at [878, 749] on icon at bounding box center [879, 752] width 58 height 58
click at [1289, 63] on div at bounding box center [685, 399] width 1370 height 798
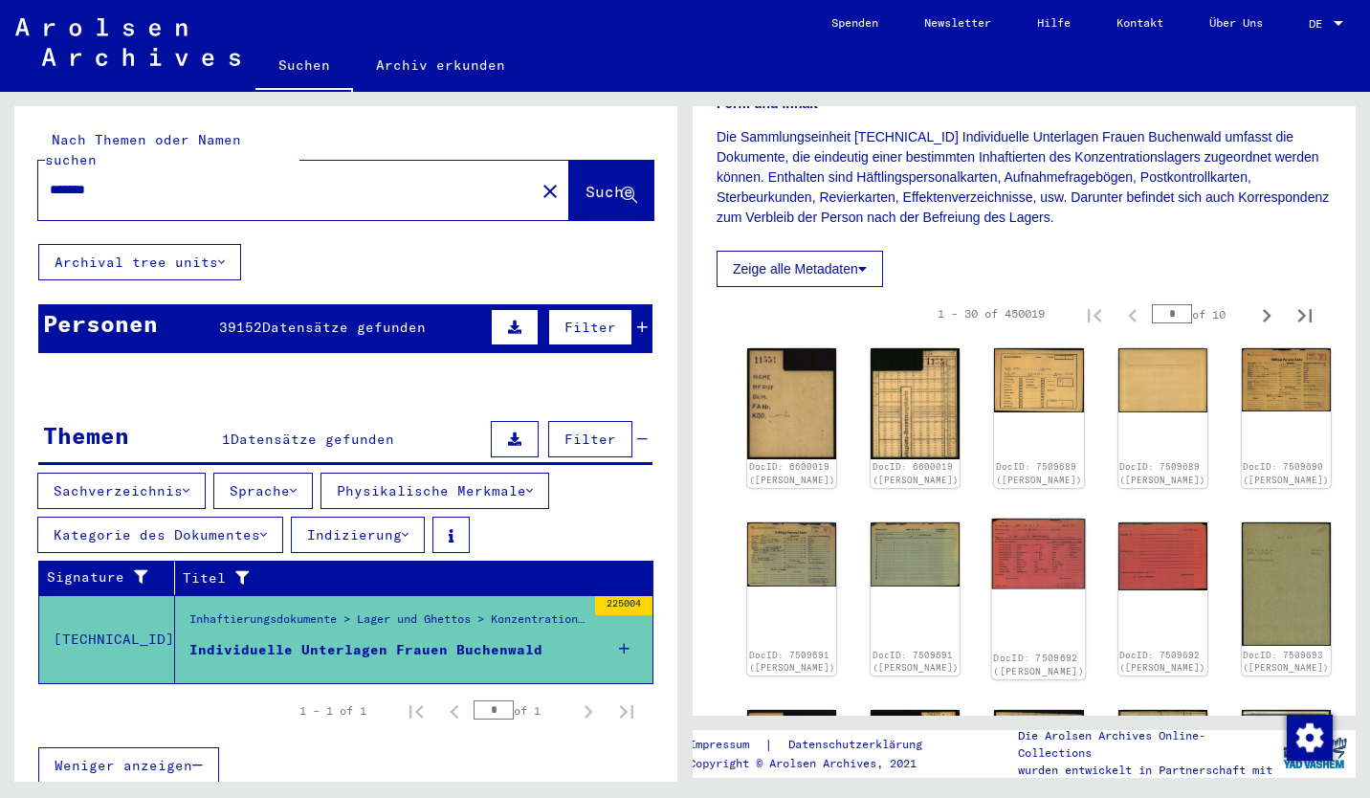
click at [992, 556] on img at bounding box center [1039, 554] width 94 height 70
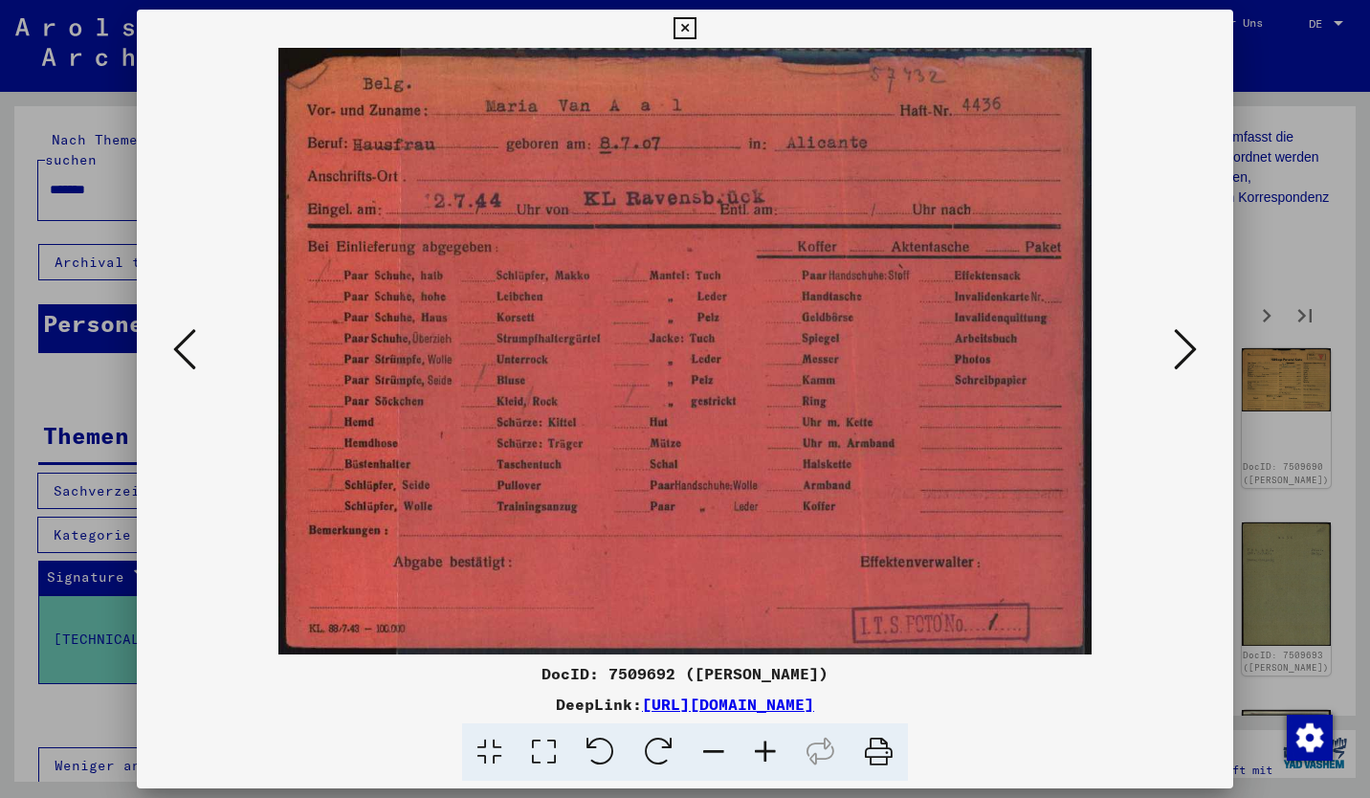
click at [1186, 353] on icon at bounding box center [1185, 349] width 23 height 46
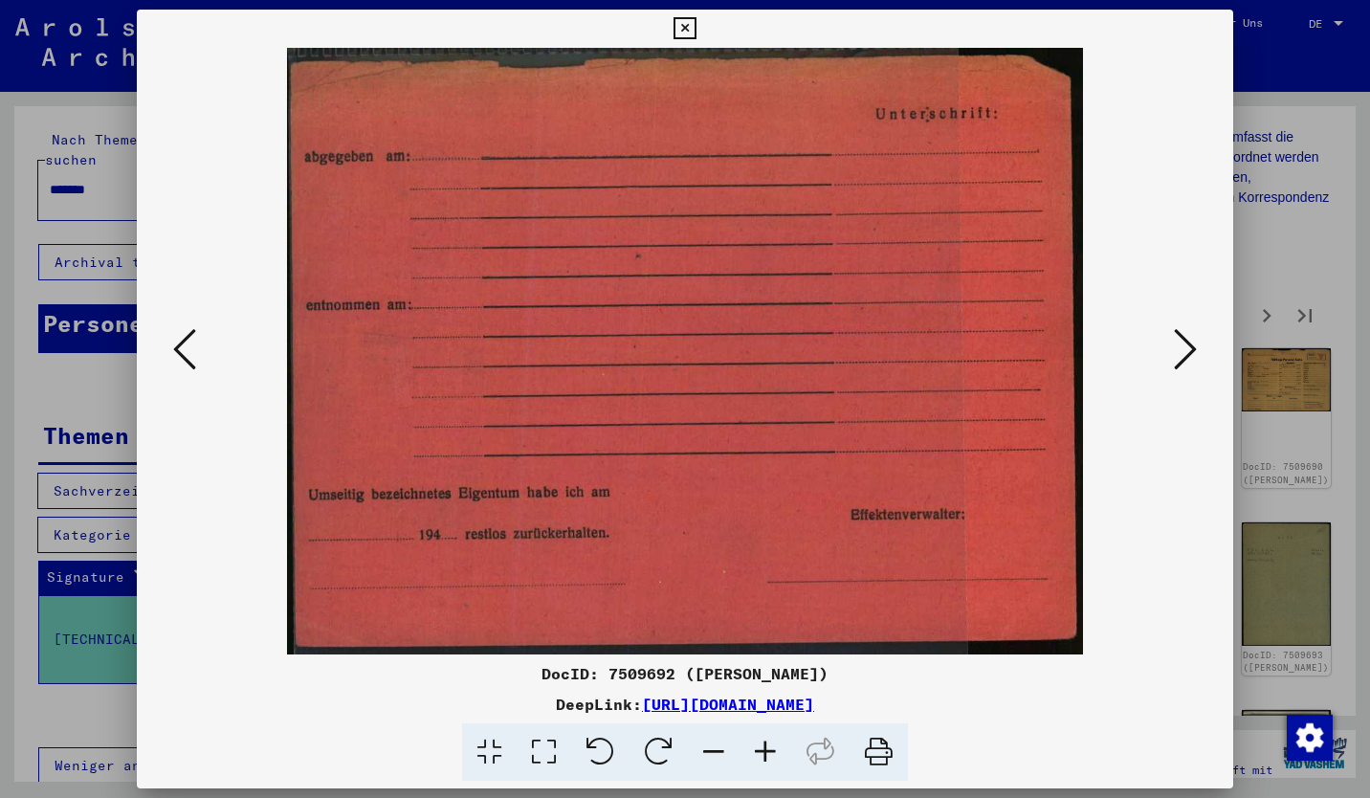
click at [1186, 353] on icon at bounding box center [1185, 349] width 23 height 46
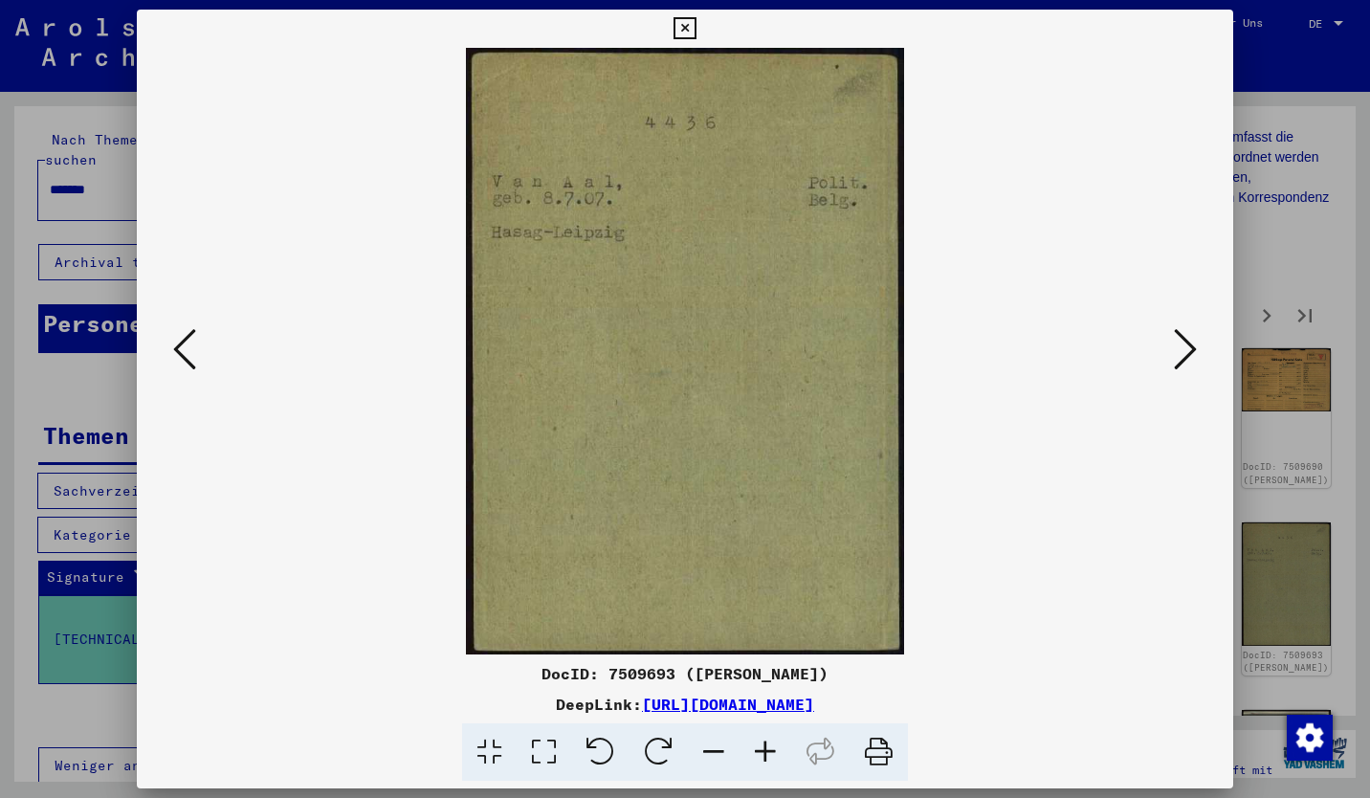
click at [1186, 353] on icon at bounding box center [1185, 349] width 23 height 46
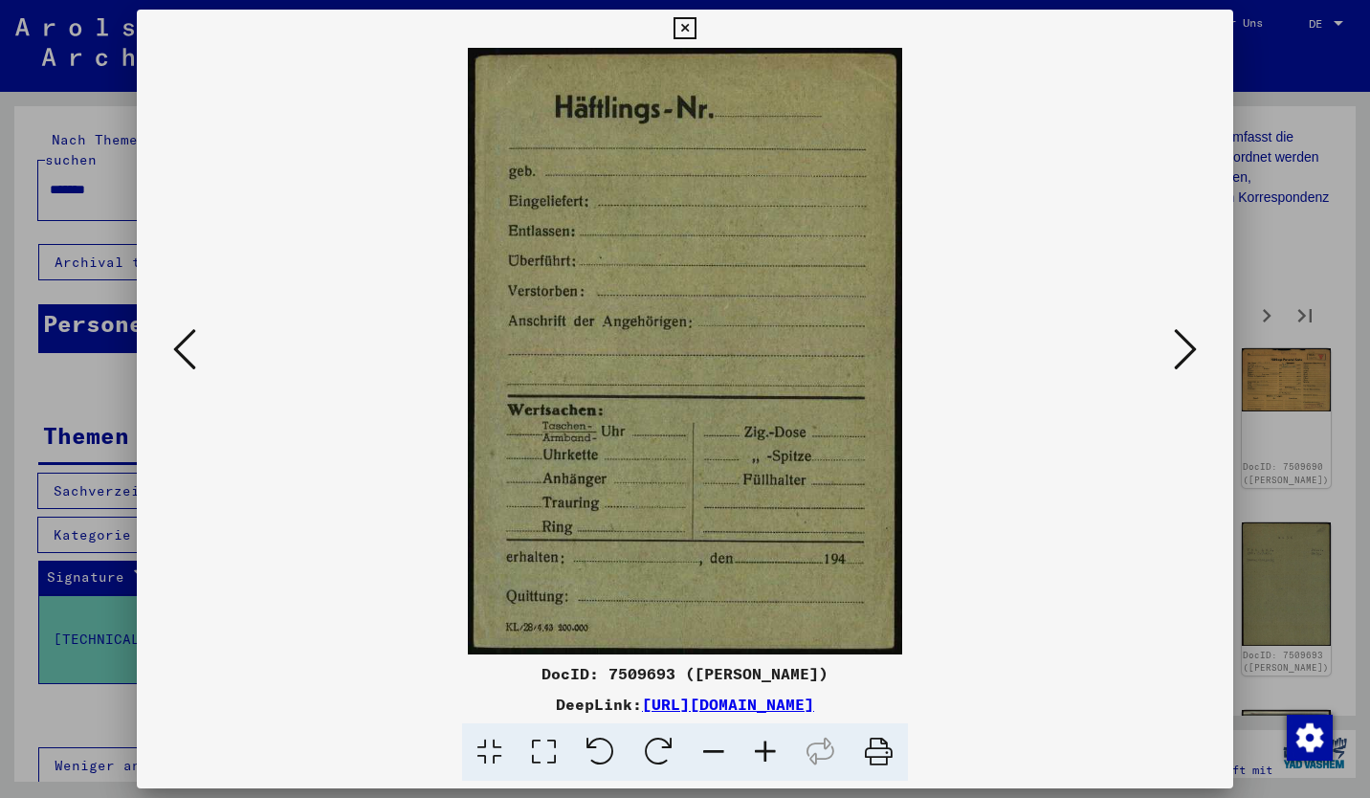
click at [1186, 353] on icon at bounding box center [1185, 349] width 23 height 46
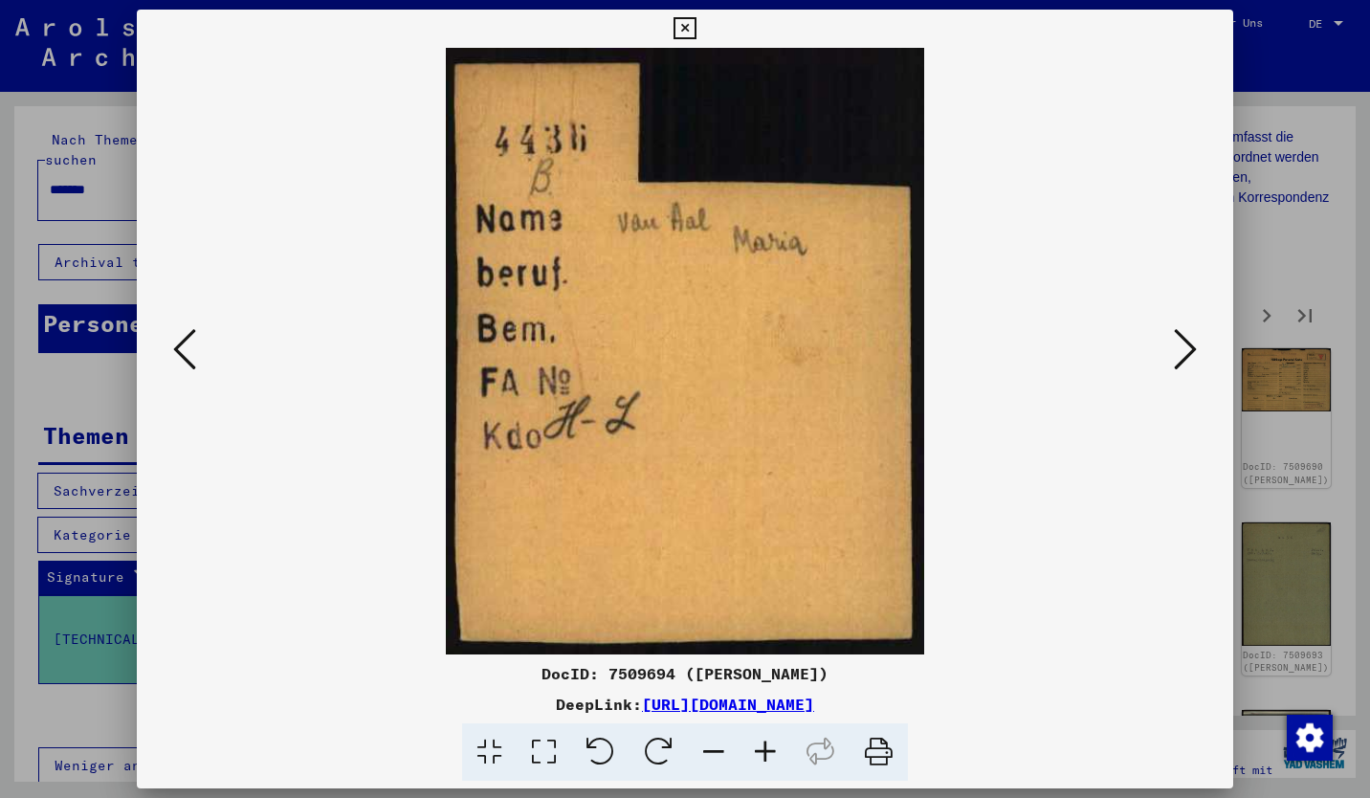
click at [1186, 353] on icon at bounding box center [1185, 349] width 23 height 46
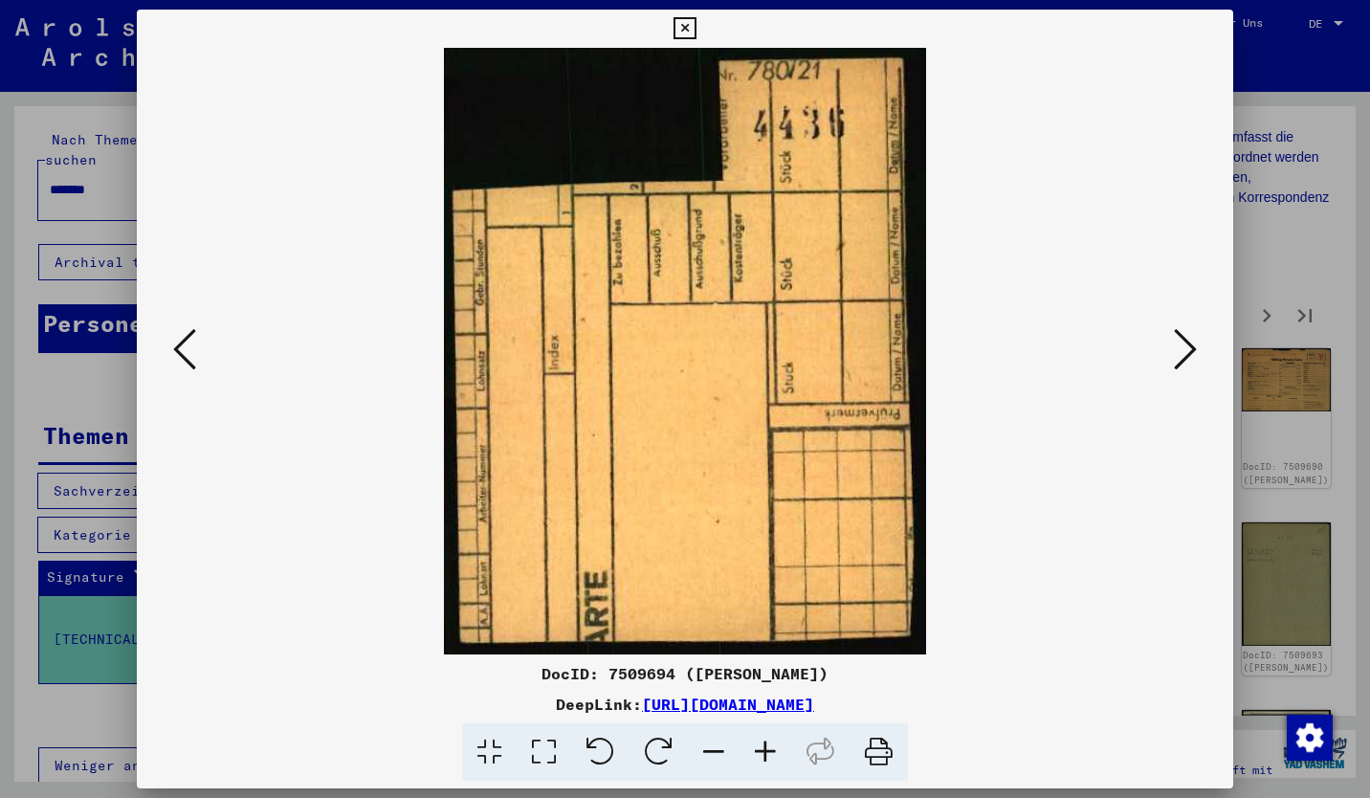
click at [1186, 353] on icon at bounding box center [1185, 349] width 23 height 46
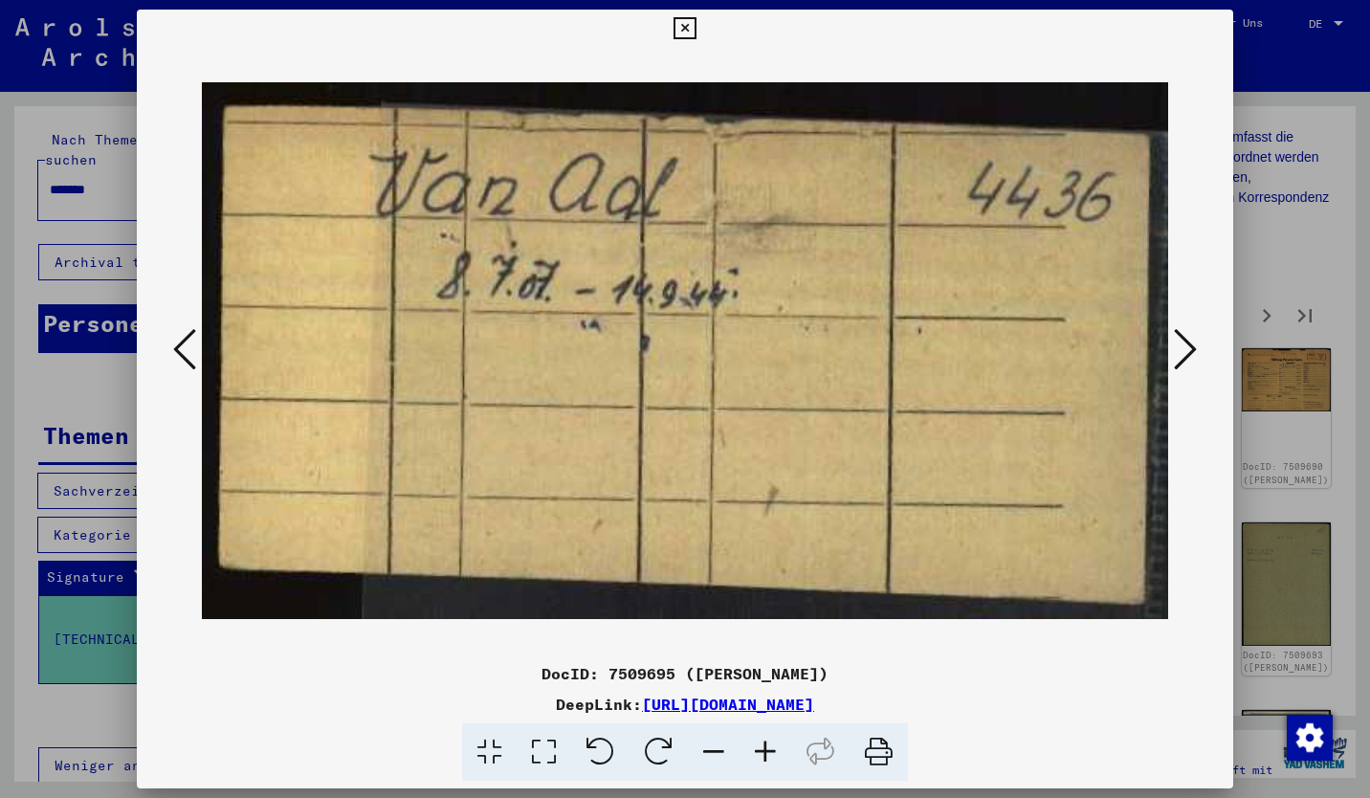
click at [1186, 353] on icon at bounding box center [1185, 349] width 23 height 46
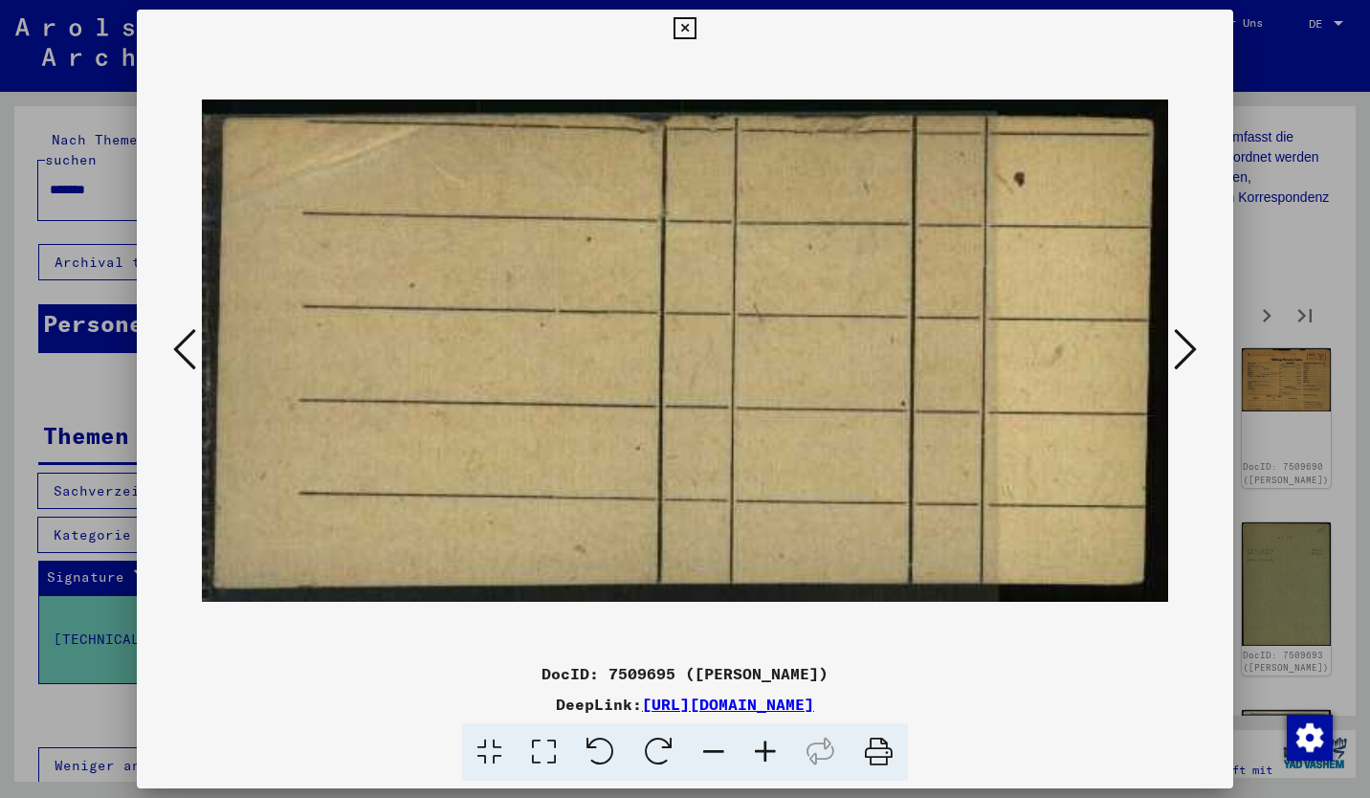
click at [1186, 353] on icon at bounding box center [1185, 349] width 23 height 46
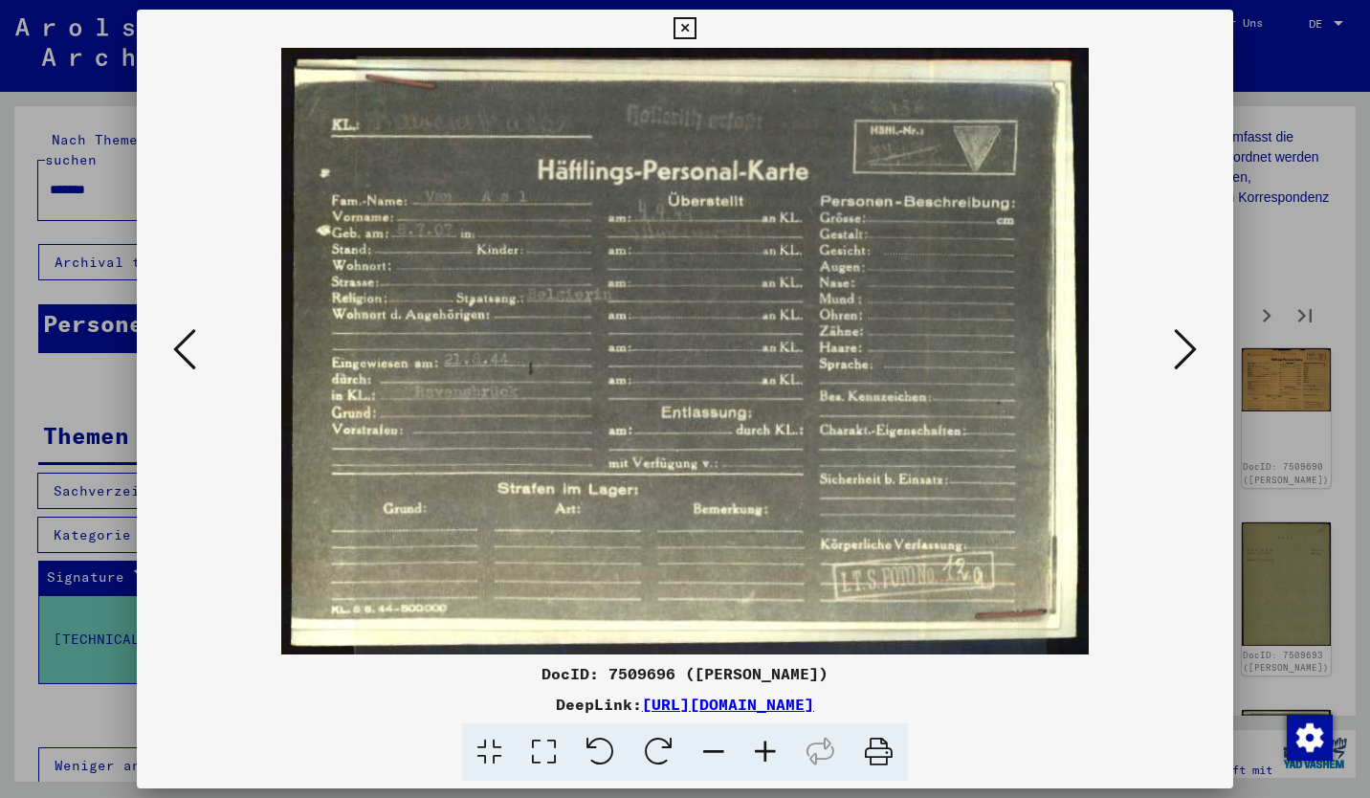
click at [1186, 353] on icon at bounding box center [1185, 349] width 23 height 46
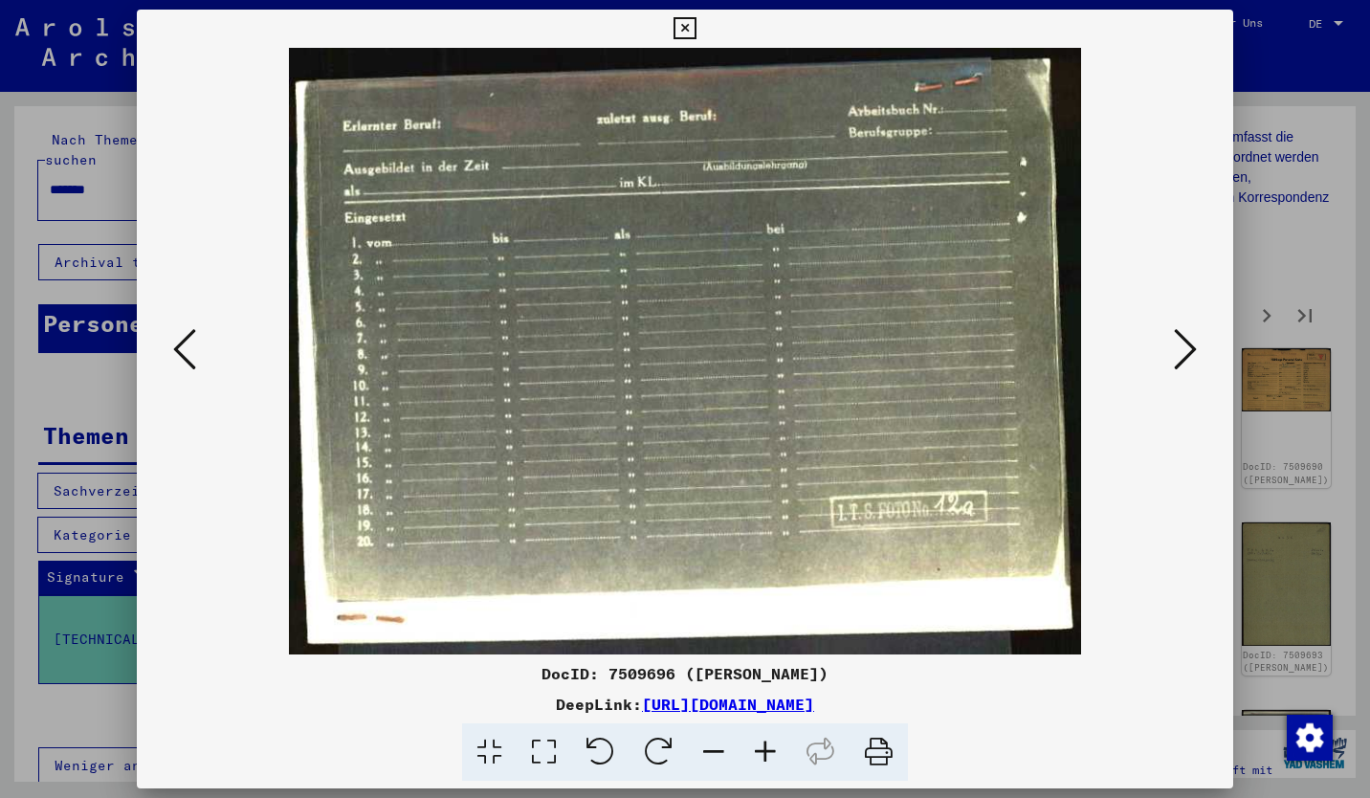
click at [1186, 353] on icon at bounding box center [1185, 349] width 23 height 46
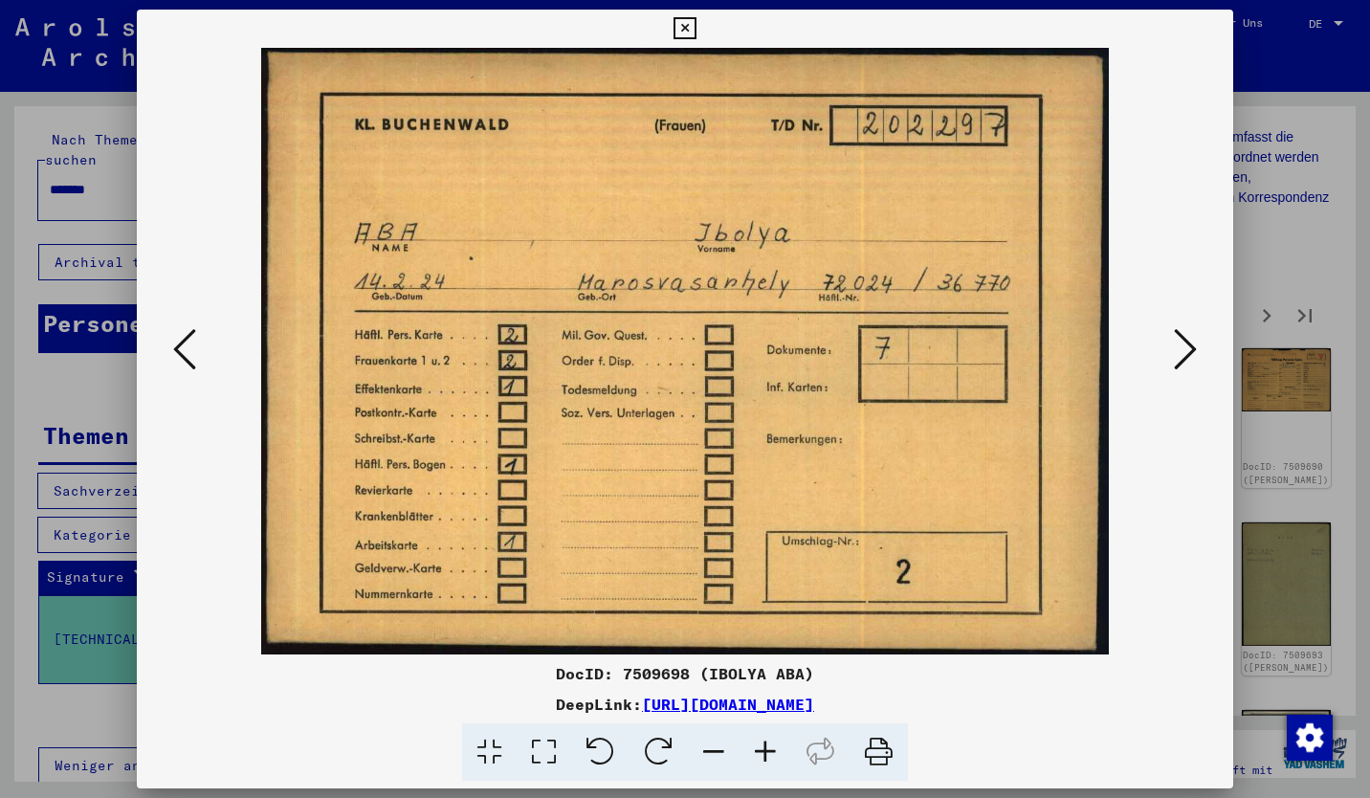
click at [1186, 353] on icon at bounding box center [1185, 349] width 23 height 46
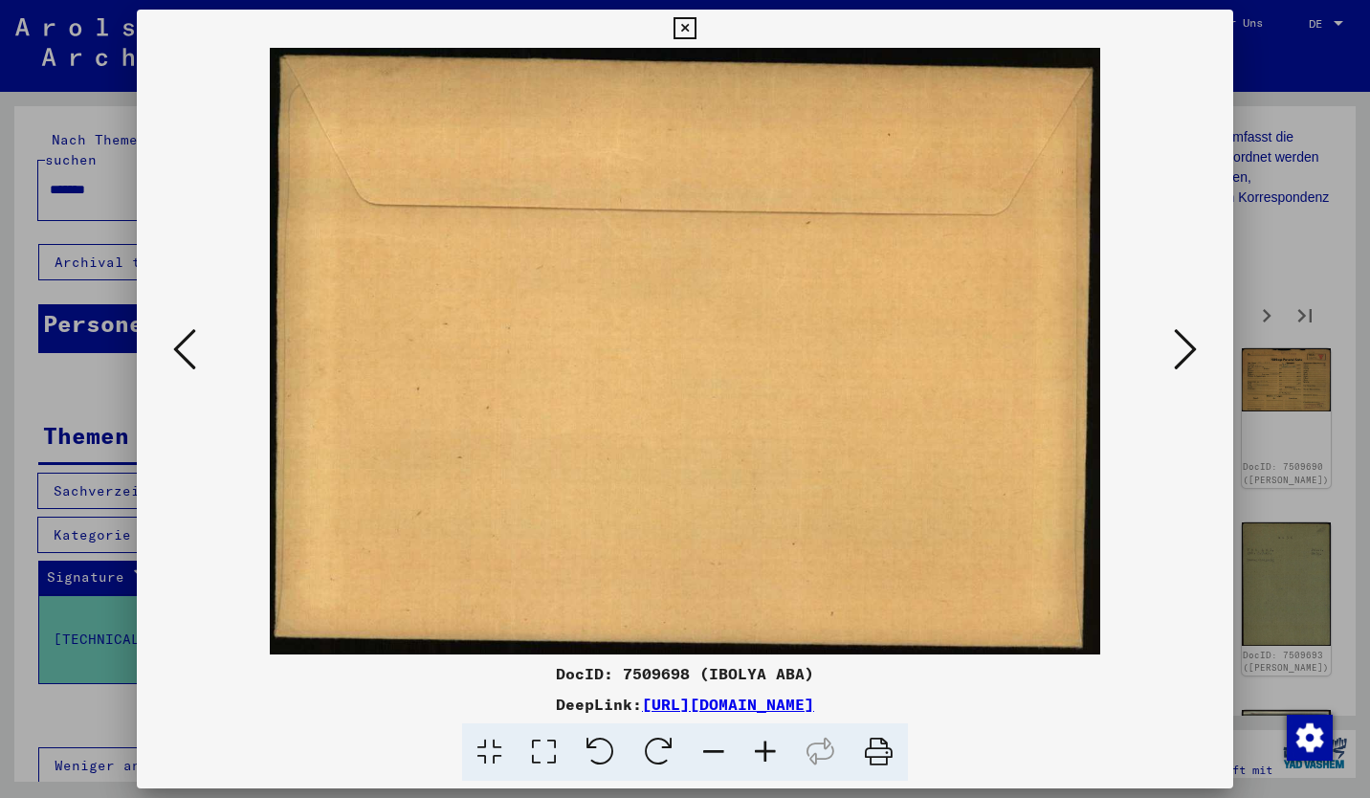
click at [1186, 353] on icon at bounding box center [1185, 349] width 23 height 46
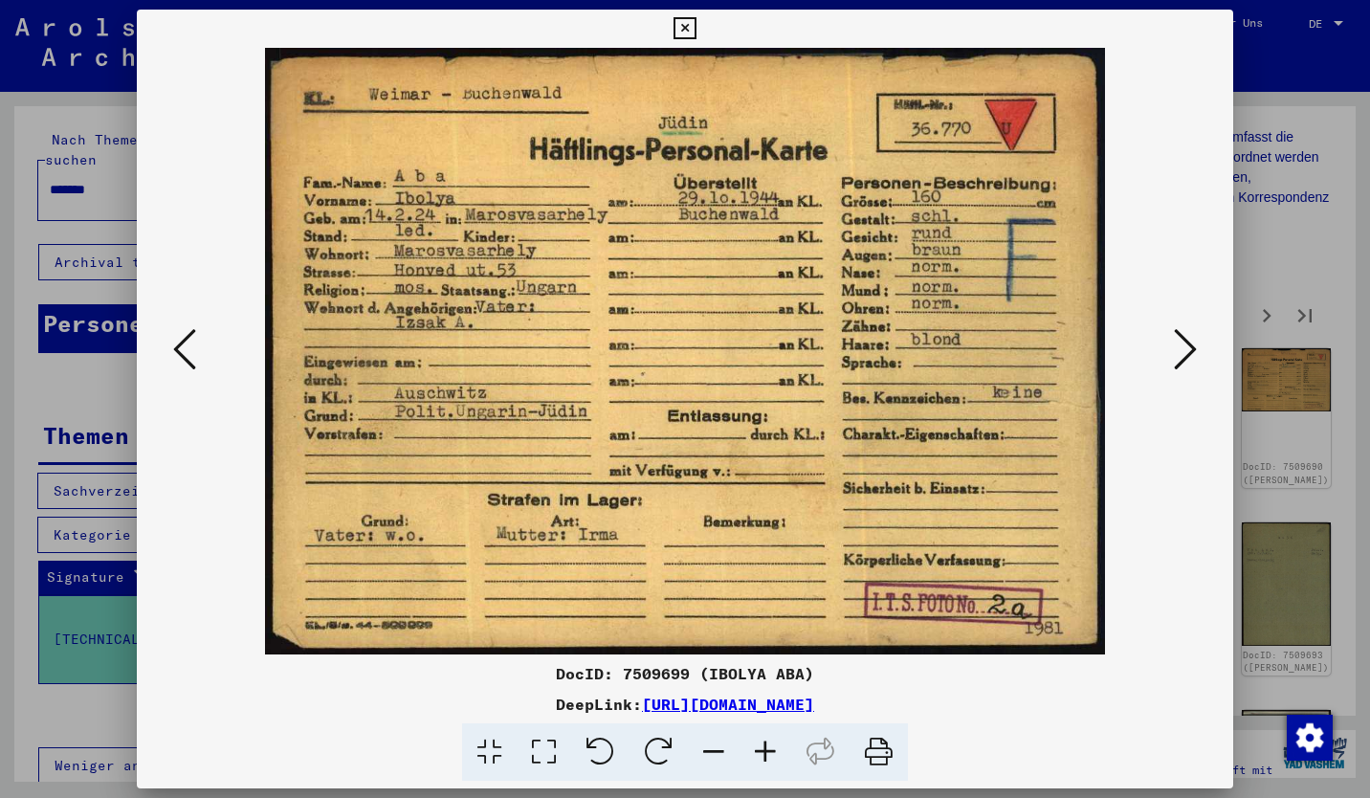
click at [1186, 353] on icon at bounding box center [1185, 349] width 23 height 46
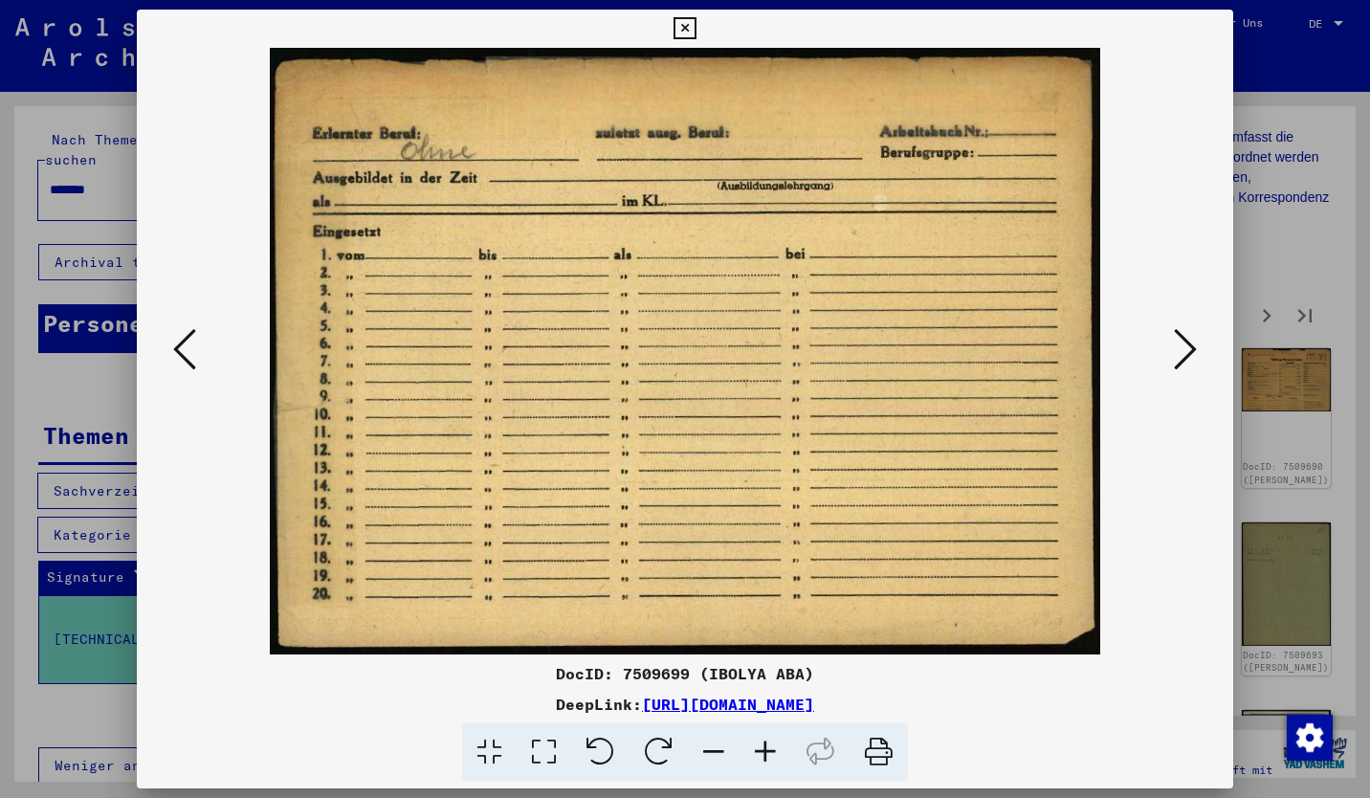
click at [187, 351] on icon at bounding box center [184, 349] width 23 height 46
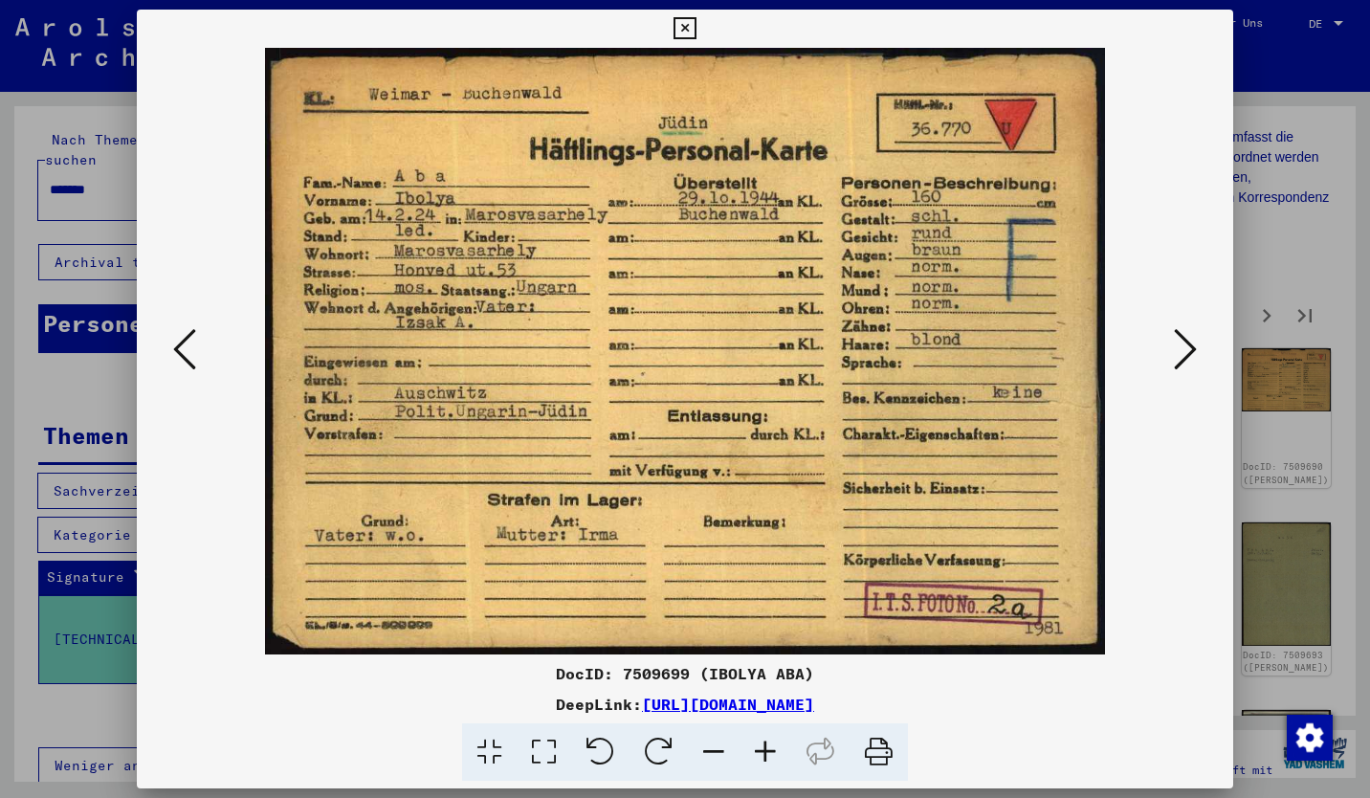
click at [1181, 341] on icon at bounding box center [1185, 349] width 23 height 46
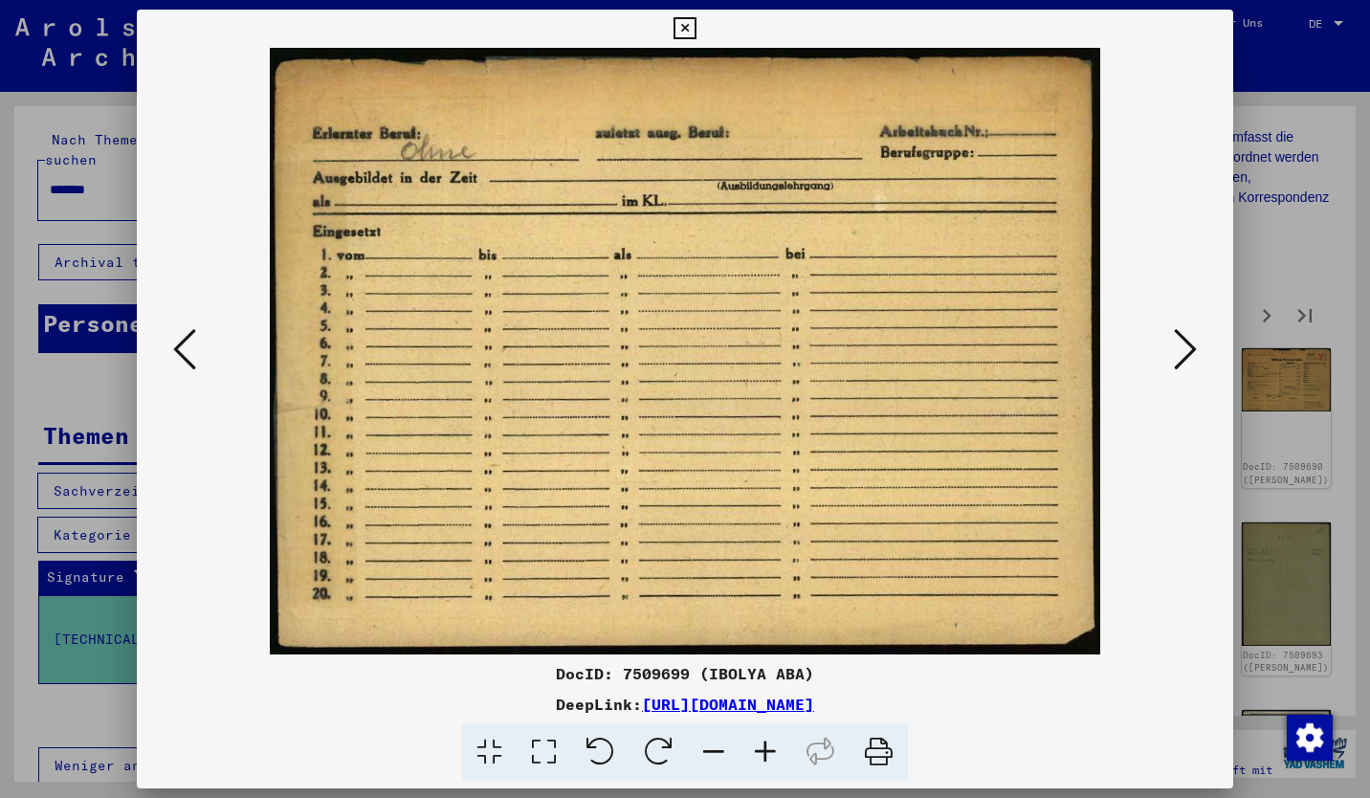
click at [1181, 341] on icon at bounding box center [1185, 349] width 23 height 46
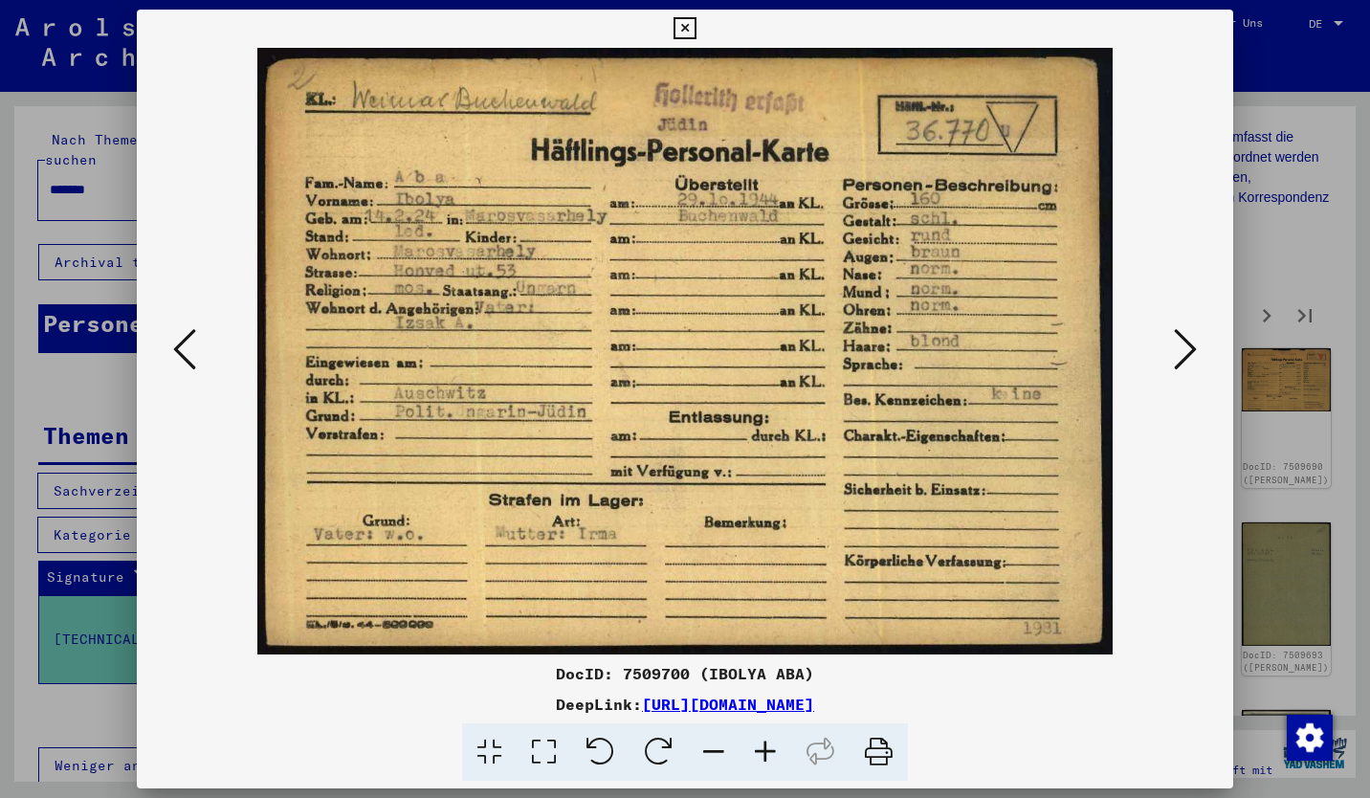
click at [1181, 341] on icon at bounding box center [1185, 349] width 23 height 46
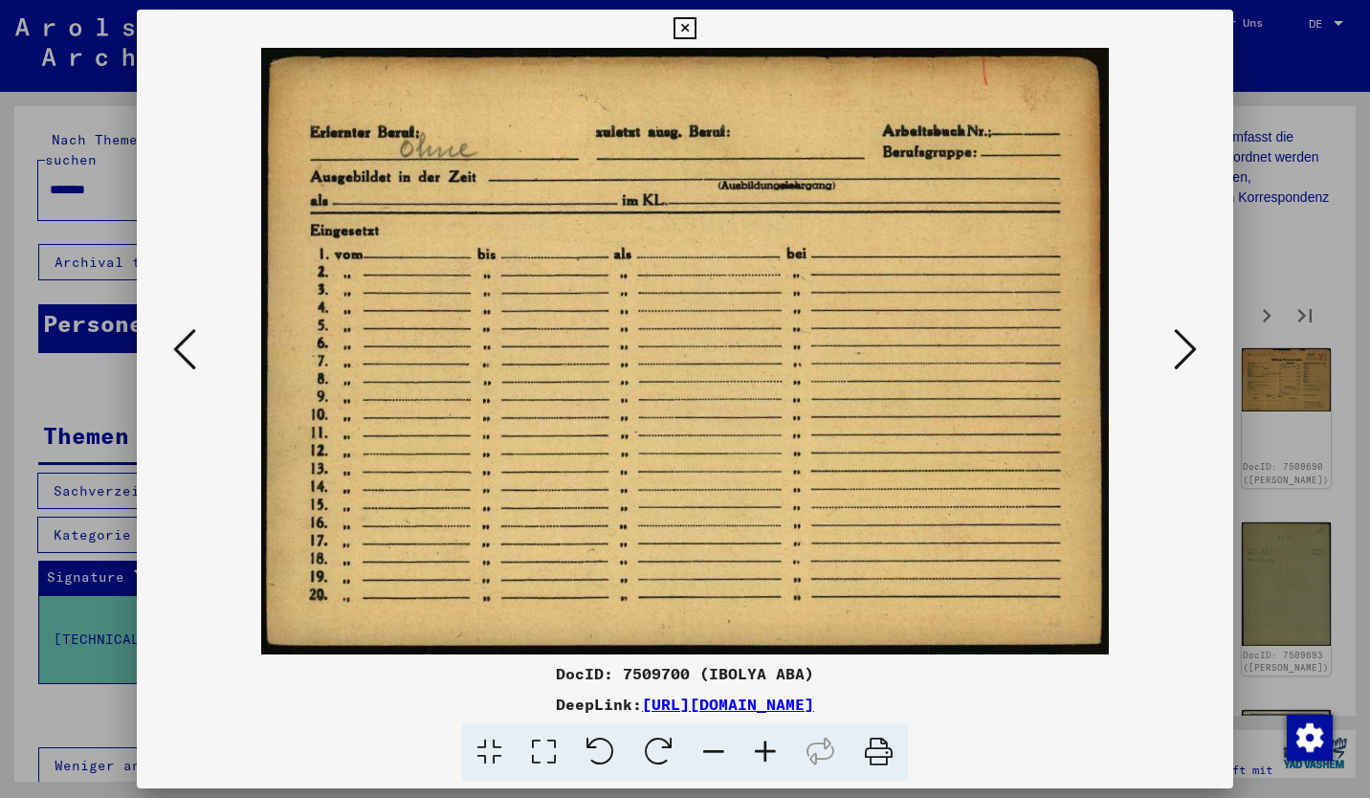
click at [1181, 341] on icon at bounding box center [1185, 349] width 23 height 46
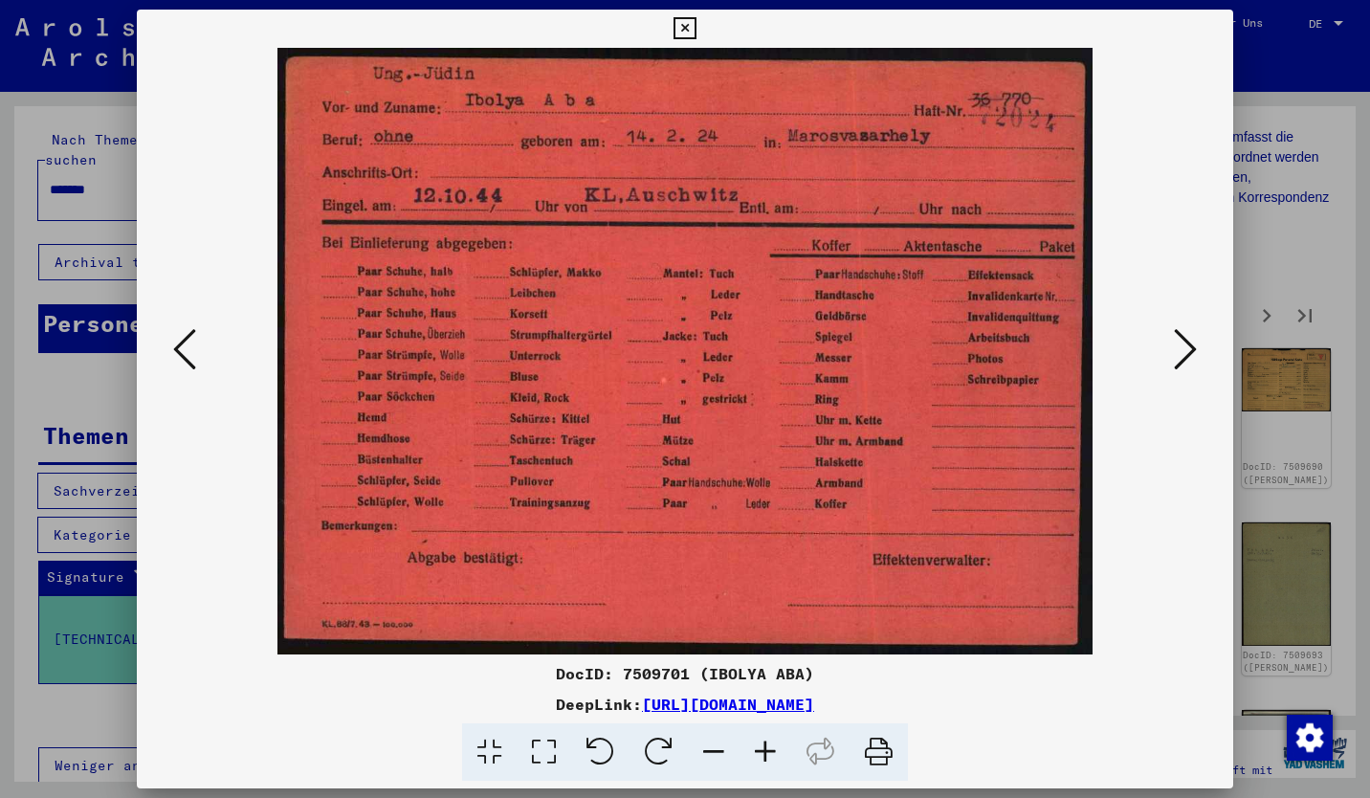
click at [1181, 341] on icon at bounding box center [1185, 349] width 23 height 46
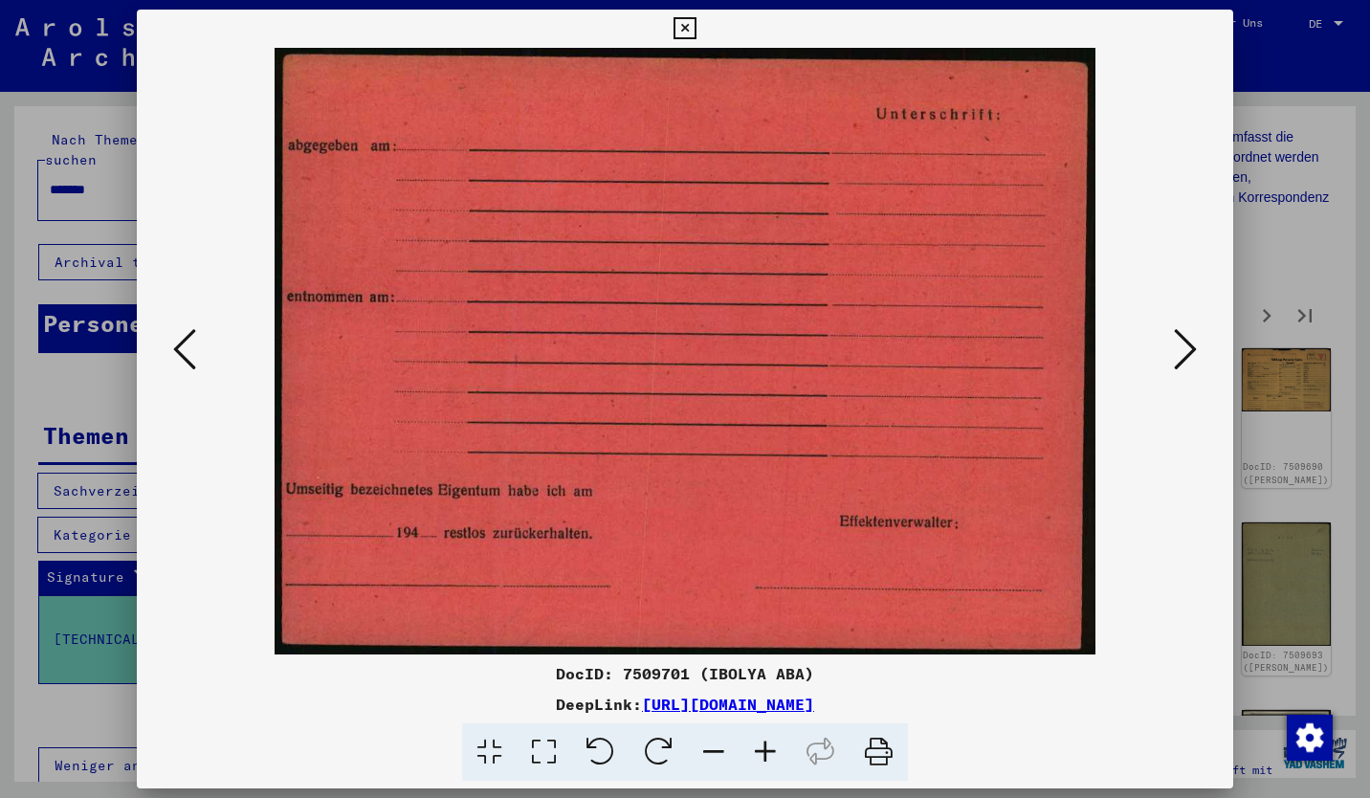
click at [1181, 341] on icon at bounding box center [1185, 349] width 23 height 46
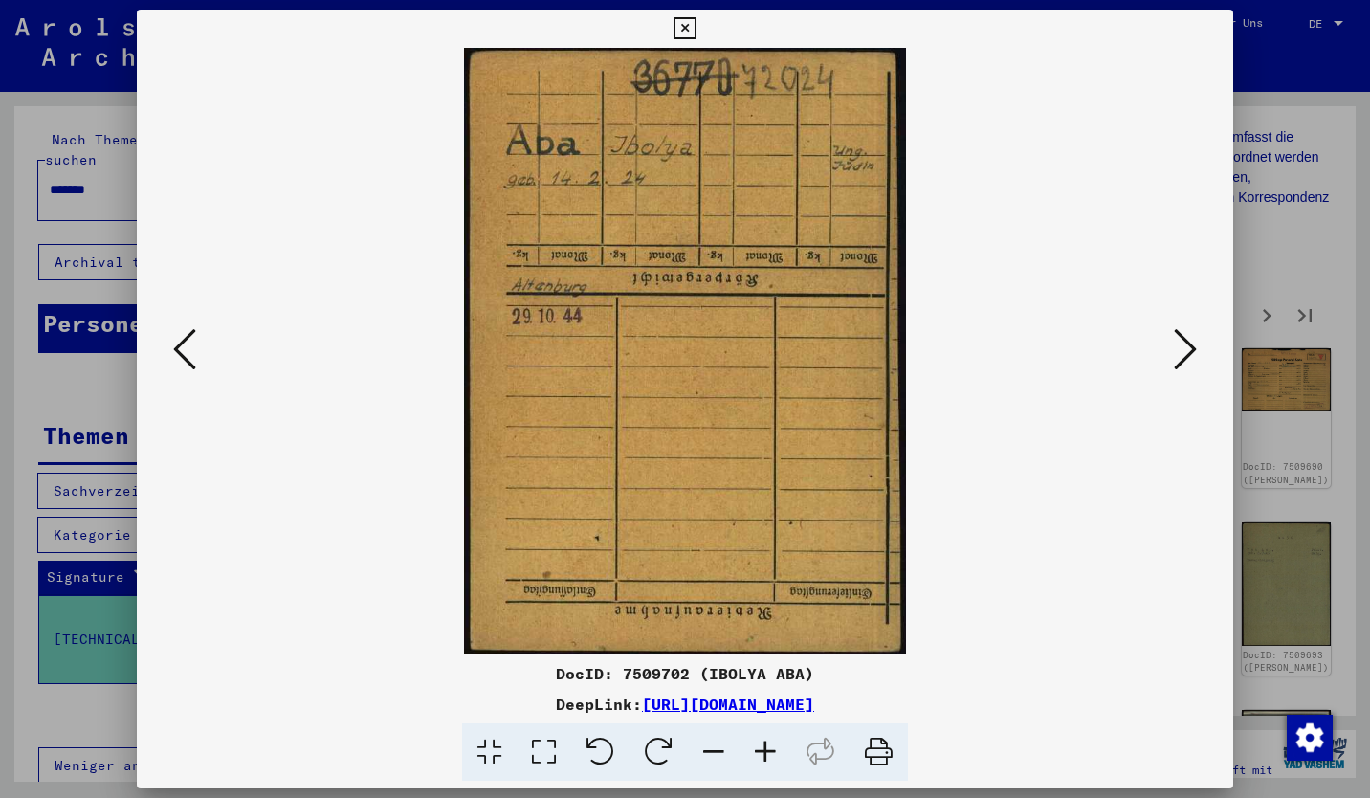
click at [1181, 341] on icon at bounding box center [1185, 349] width 23 height 46
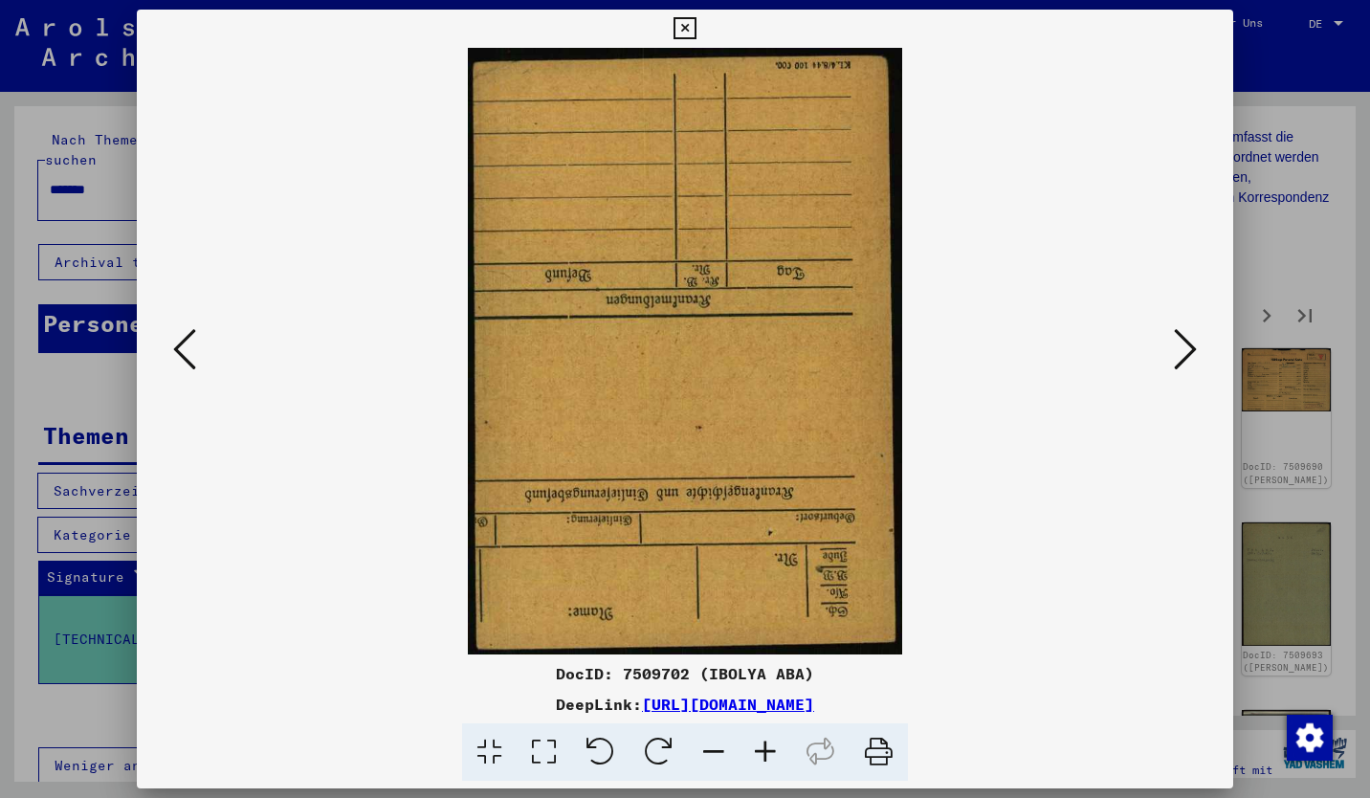
click at [1181, 341] on icon at bounding box center [1185, 349] width 23 height 46
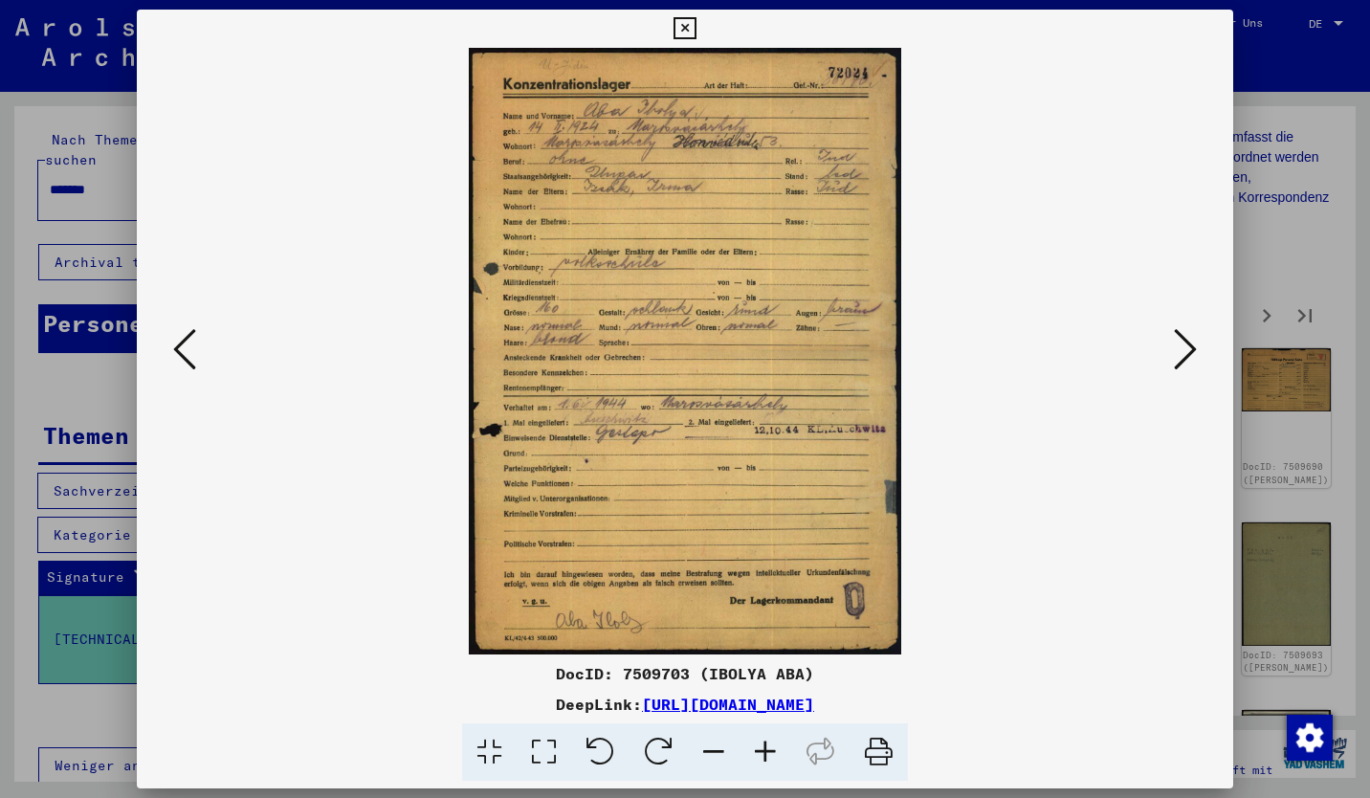
click at [1181, 341] on icon at bounding box center [1185, 349] width 23 height 46
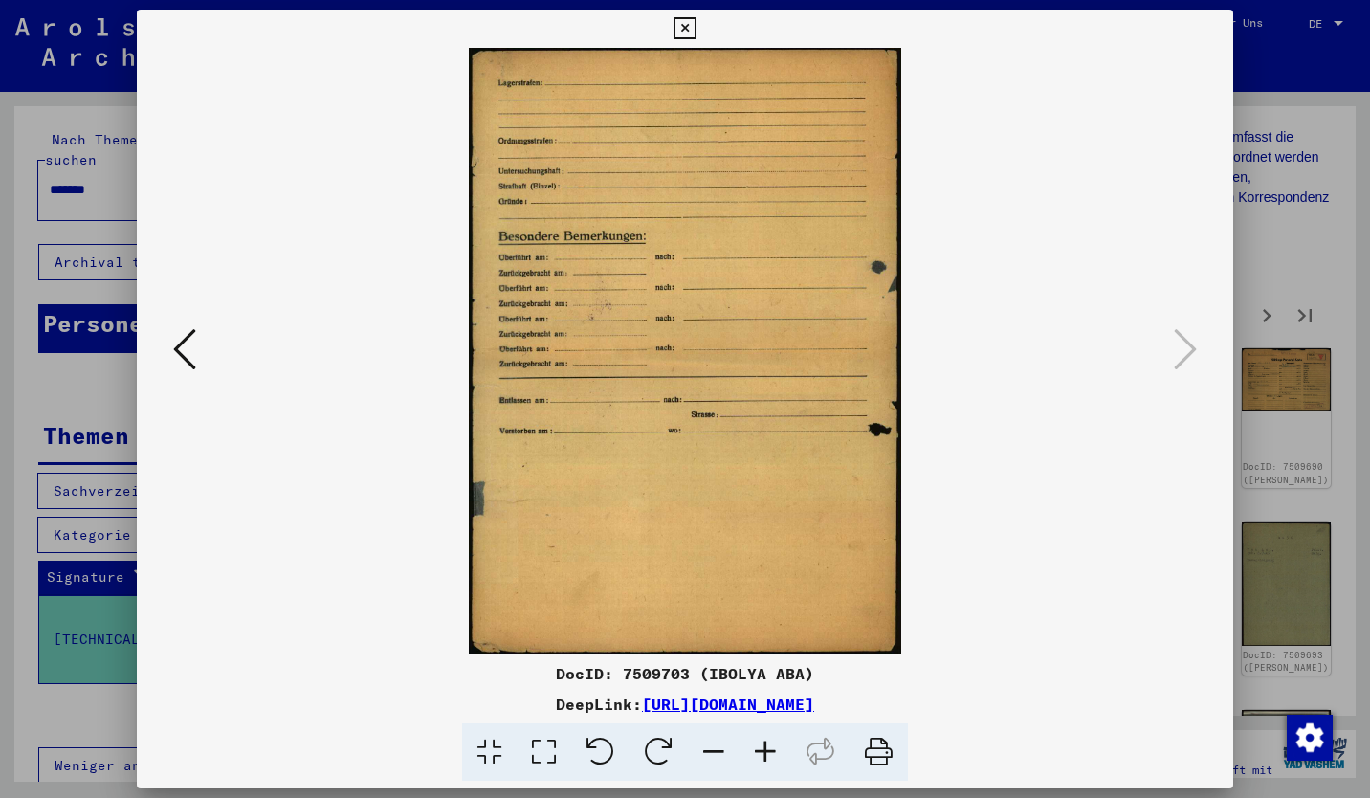
click at [1255, 292] on div at bounding box center [685, 399] width 1370 height 798
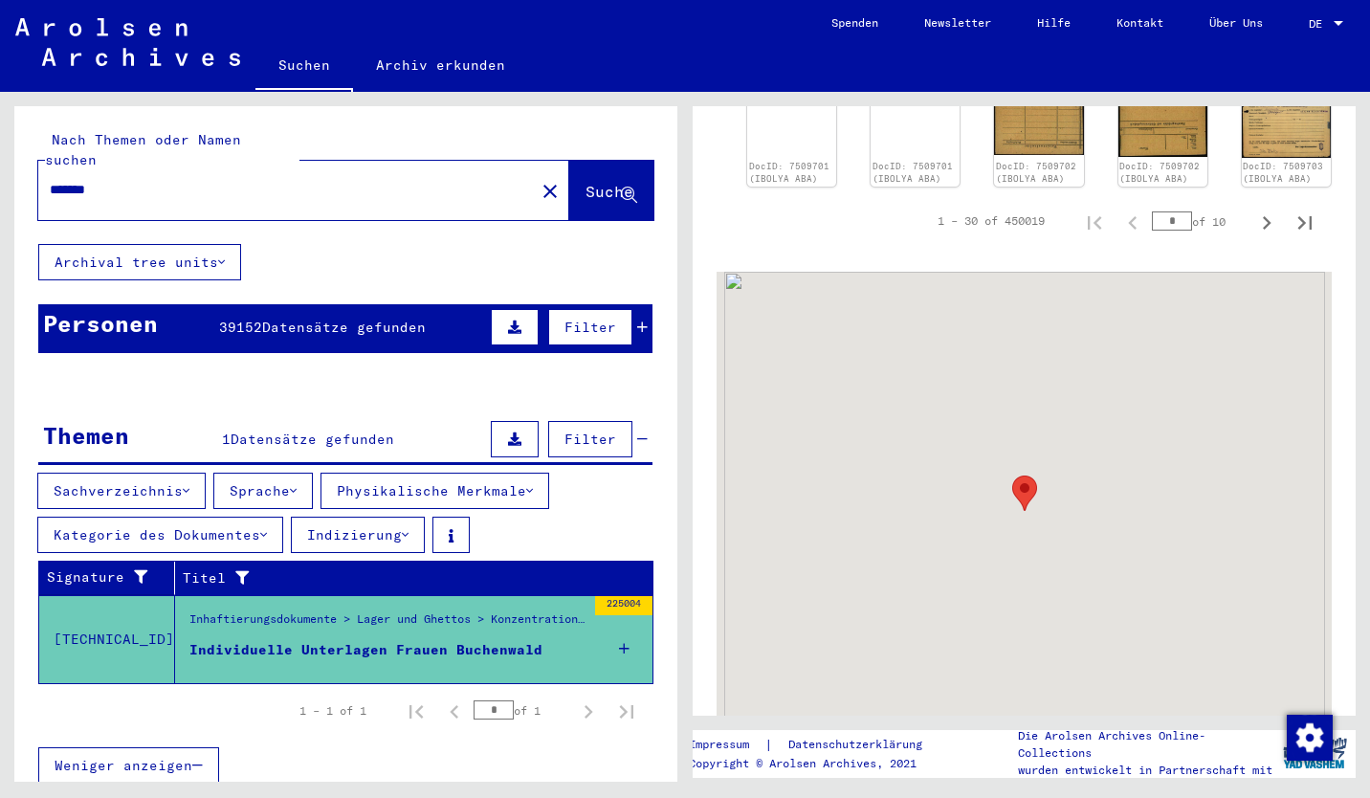
scroll to position [1295, 0]
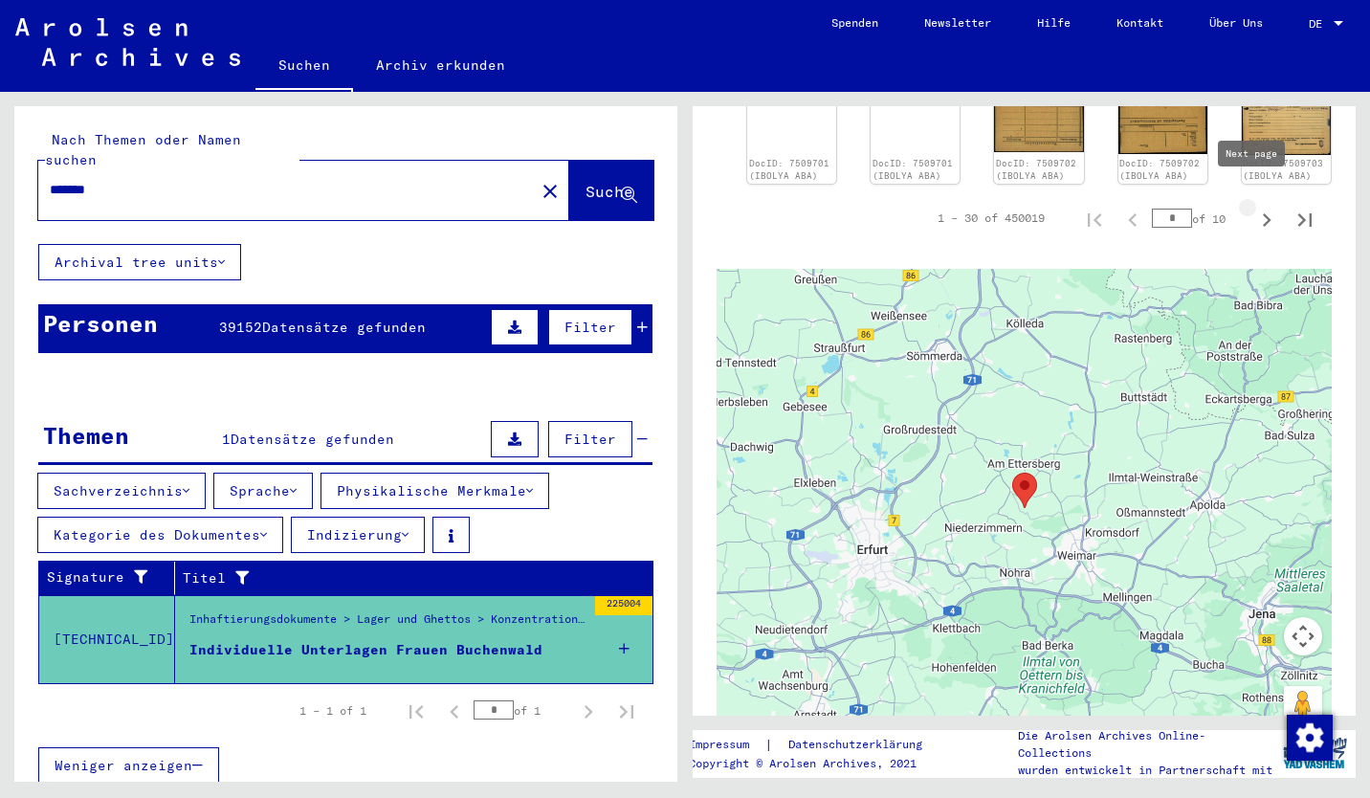
click at [1253, 207] on icon "Next page" at bounding box center [1266, 220] width 27 height 27
type input "*"
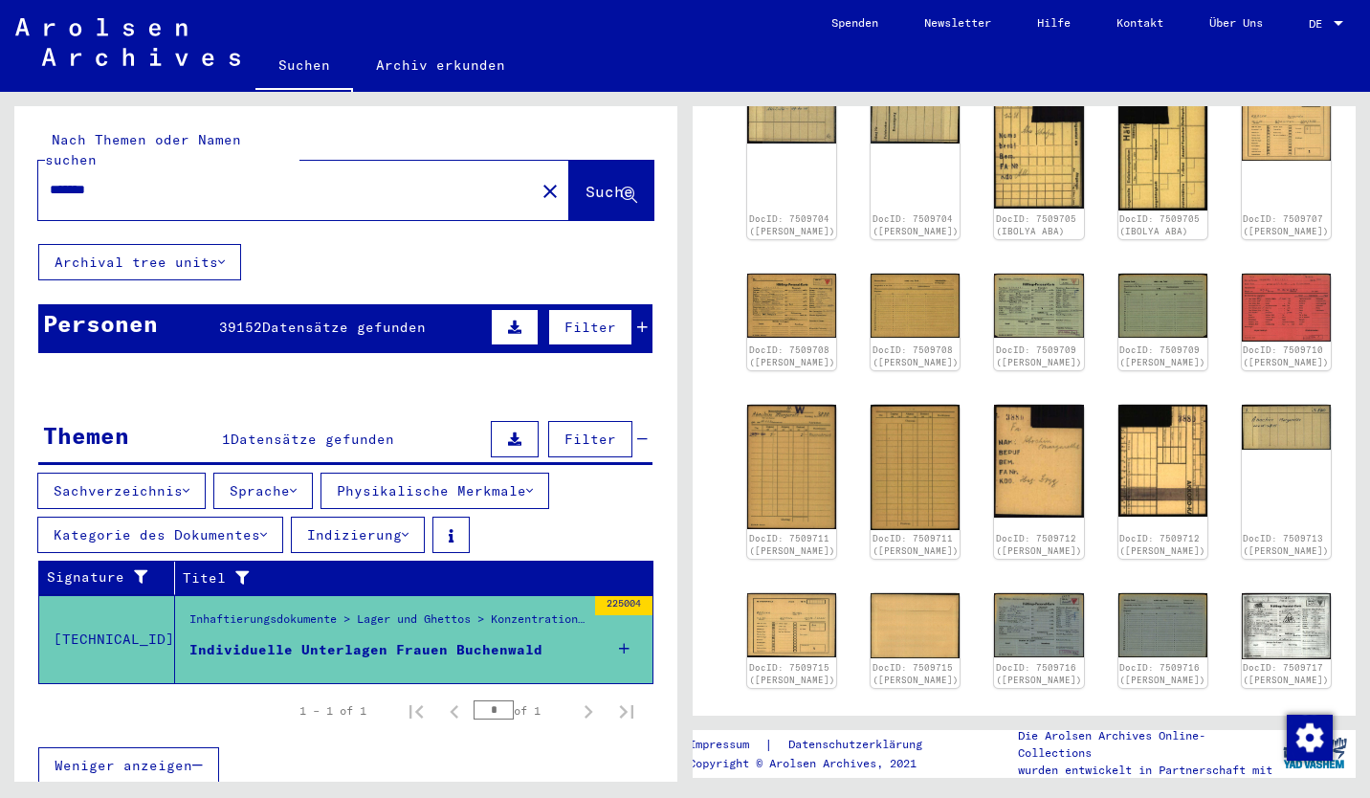
scroll to position [553, 0]
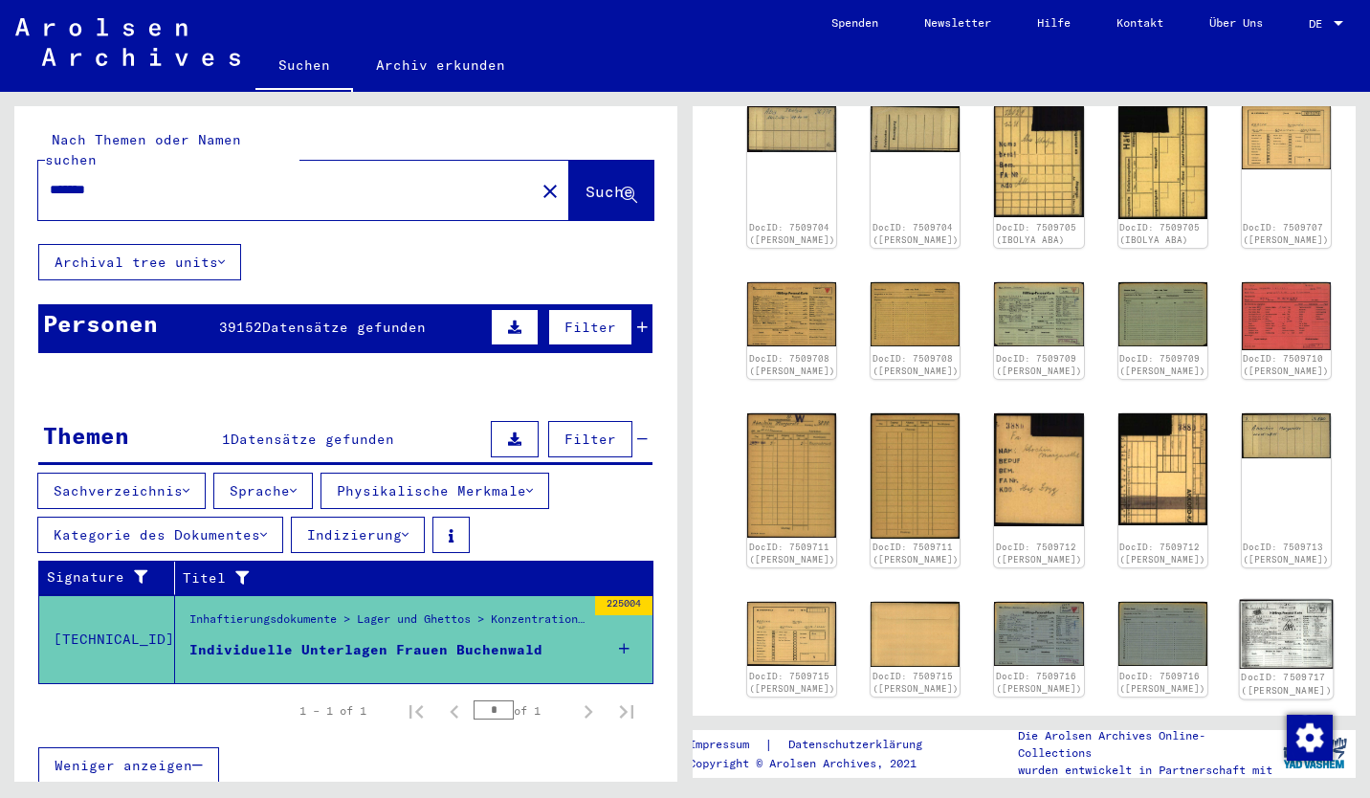
click at [1239, 623] on img at bounding box center [1286, 634] width 94 height 69
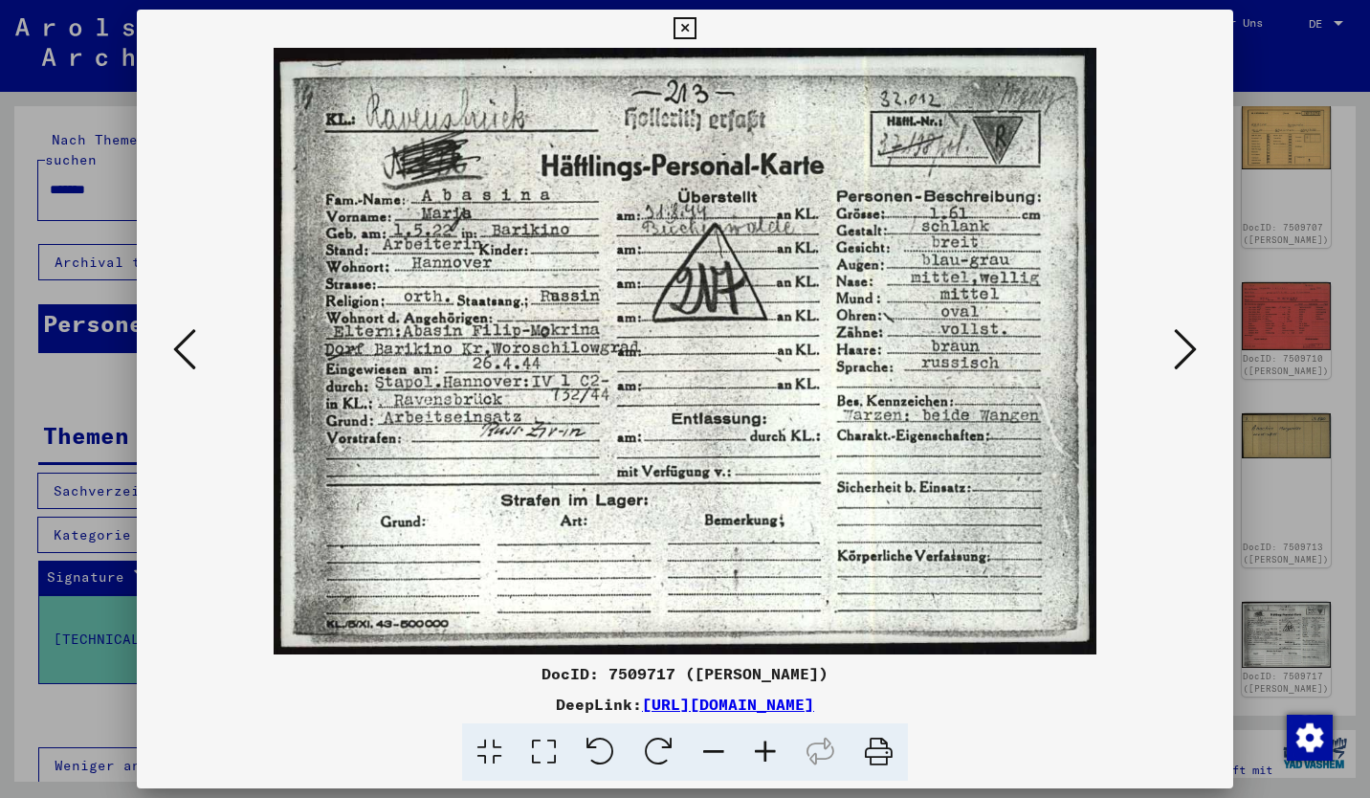
click at [1318, 170] on div at bounding box center [685, 399] width 1370 height 798
